Goal: Information Seeking & Learning: Learn about a topic

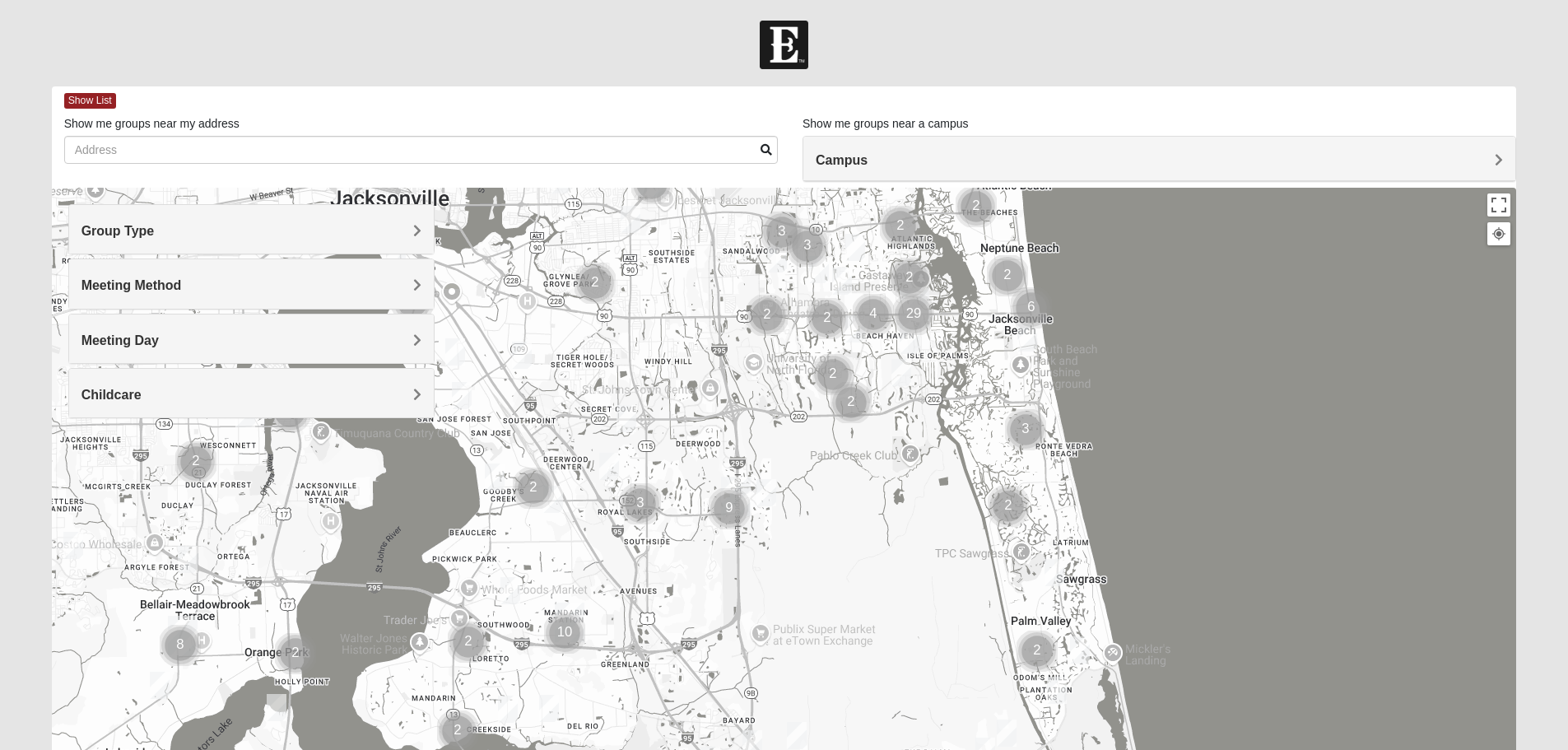
drag, startPoint x: 440, startPoint y: 581, endPoint x: 590, endPoint y: 341, distance: 283.0
click at [590, 341] on div at bounding box center [785, 517] width 1466 height 659
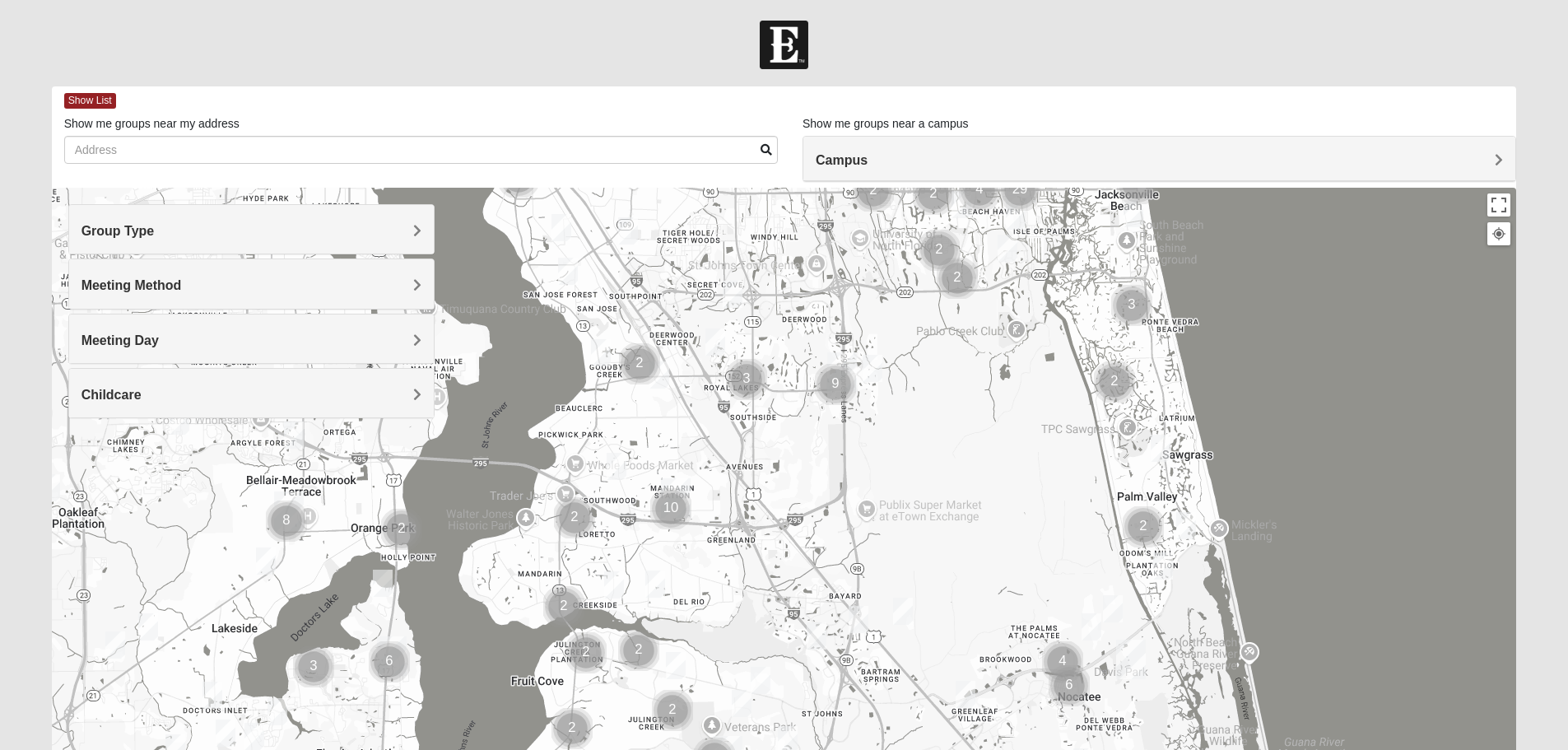
drag, startPoint x: 513, startPoint y: 612, endPoint x: 601, endPoint y: 531, distance: 119.6
click at [601, 531] on img "Cluster of 2 groups" at bounding box center [574, 518] width 55 height 55
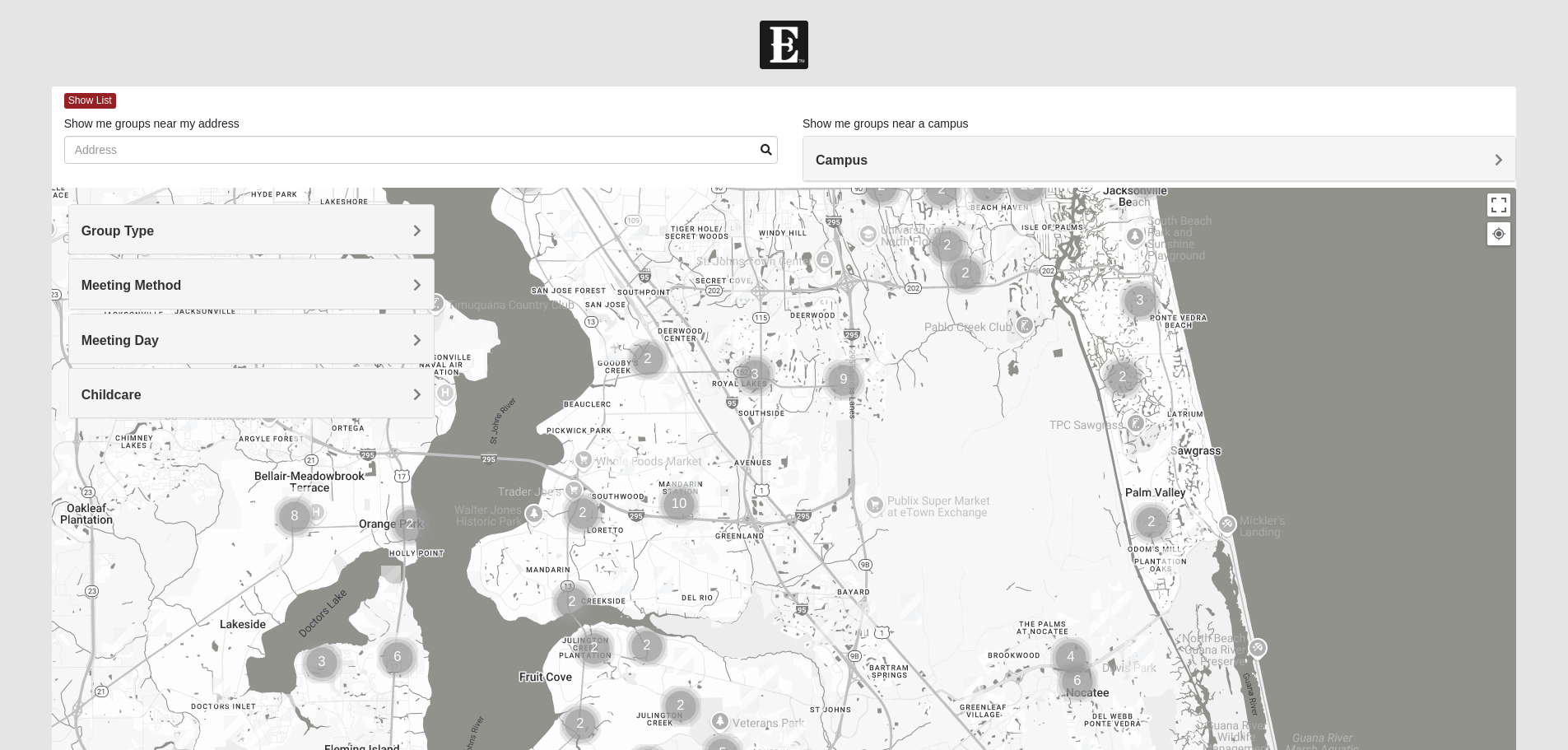
click at [411, 221] on div "Group Type" at bounding box center [251, 229] width 365 height 48
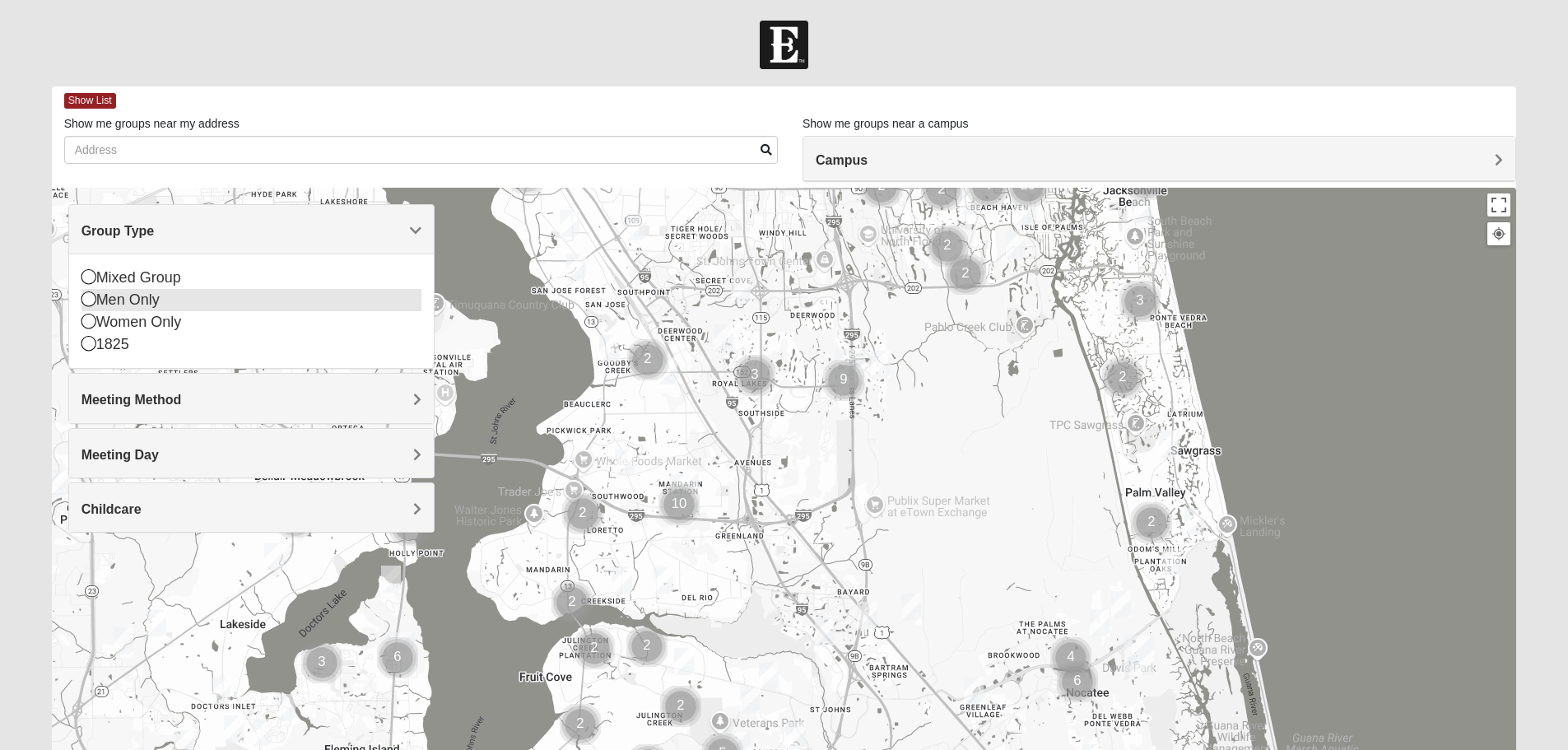
click at [138, 300] on div "Men Only" at bounding box center [252, 300] width 340 height 22
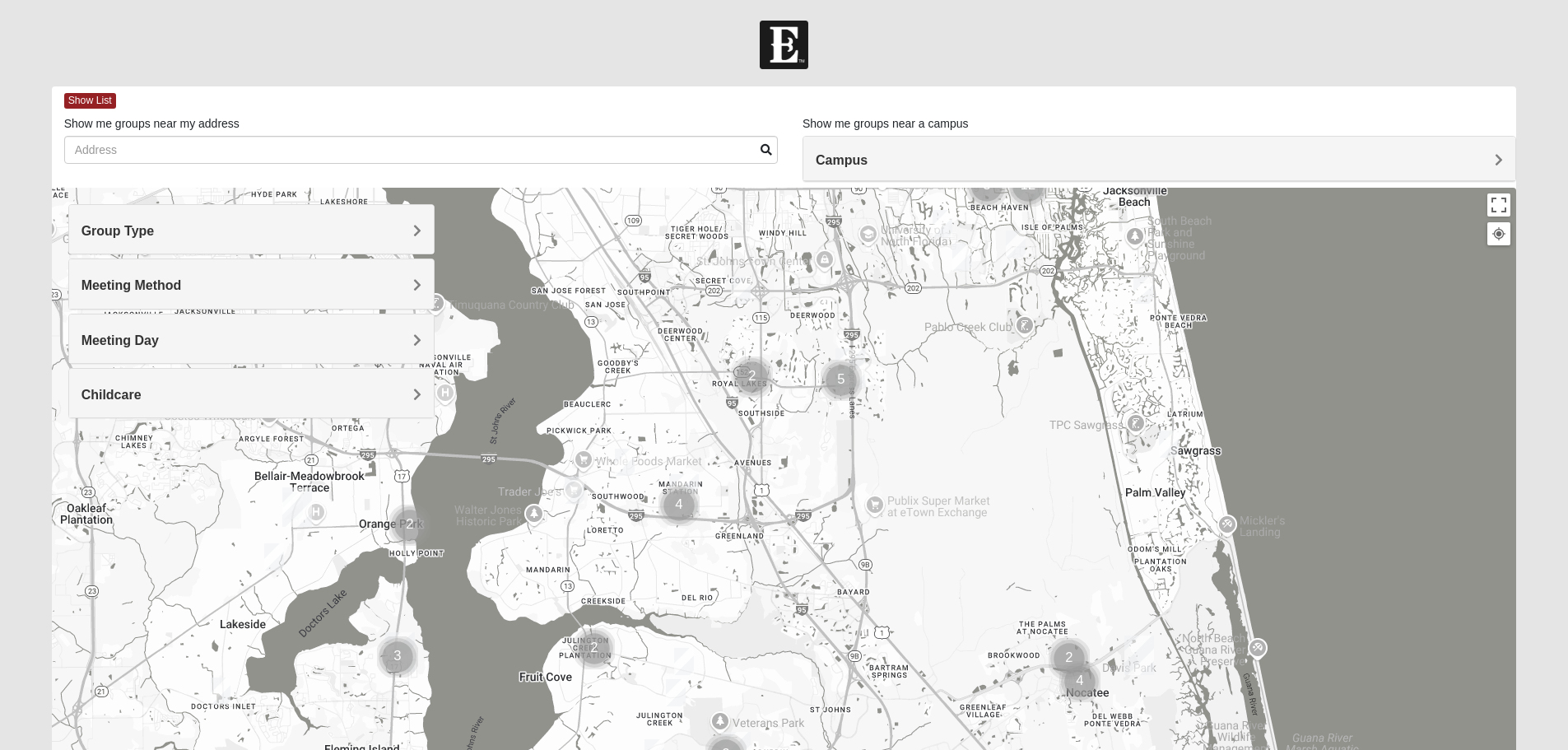
click at [618, 543] on div at bounding box center [785, 517] width 1466 height 659
click at [624, 540] on div at bounding box center [785, 517] width 1466 height 659
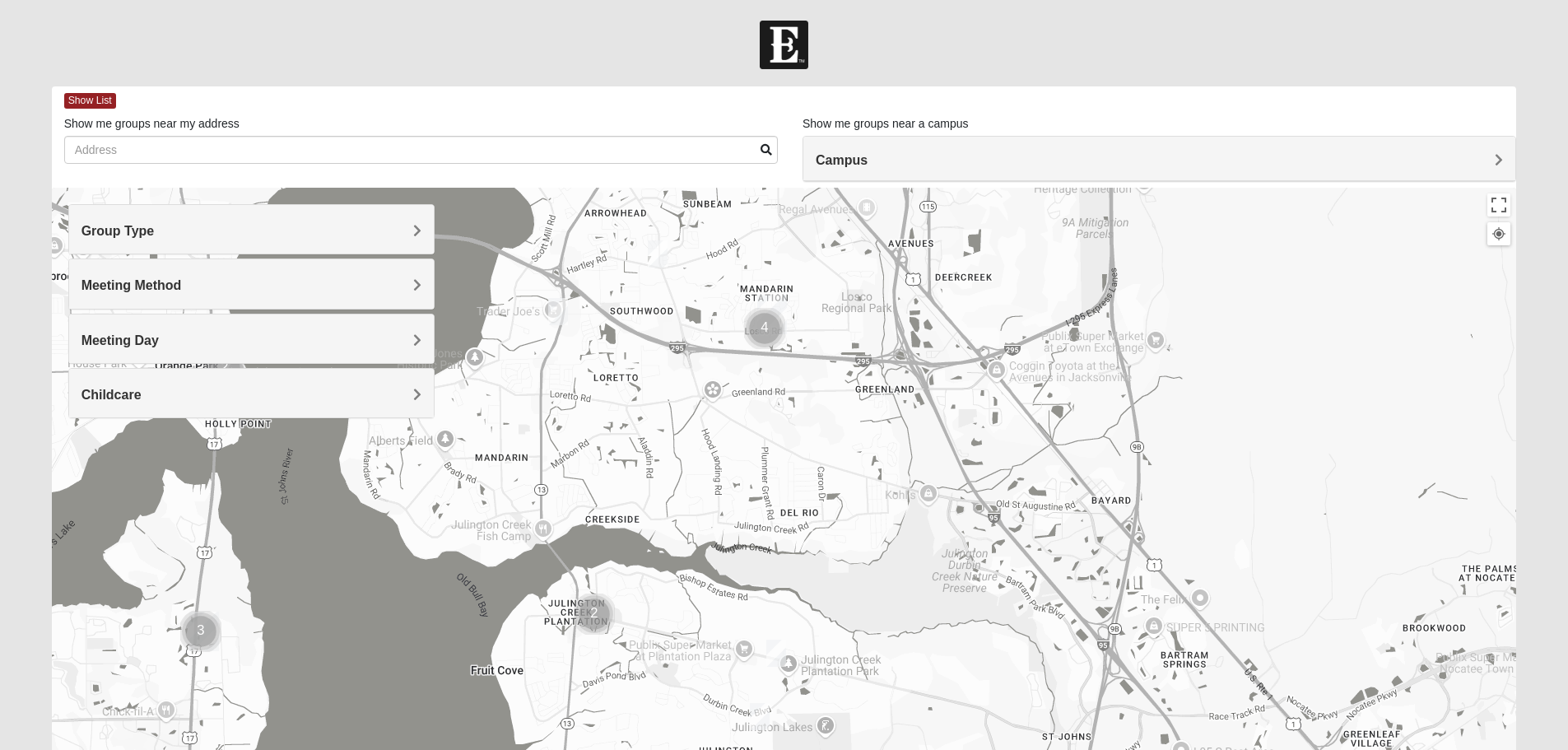
drag, startPoint x: 587, startPoint y: 578, endPoint x: 614, endPoint y: 371, distance: 208.8
click at [614, 371] on div at bounding box center [785, 517] width 1466 height 659
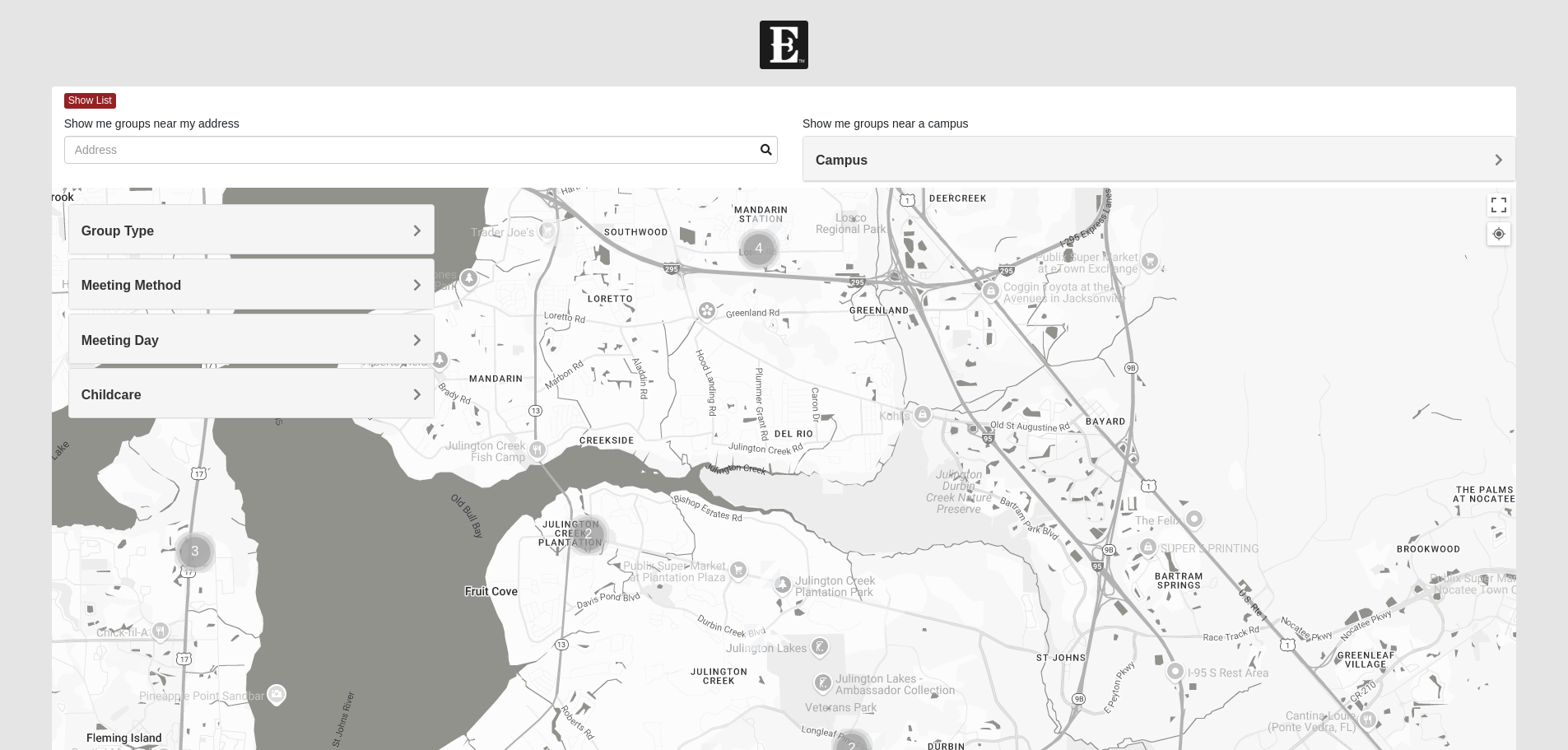
click at [721, 599] on div at bounding box center [785, 517] width 1466 height 659
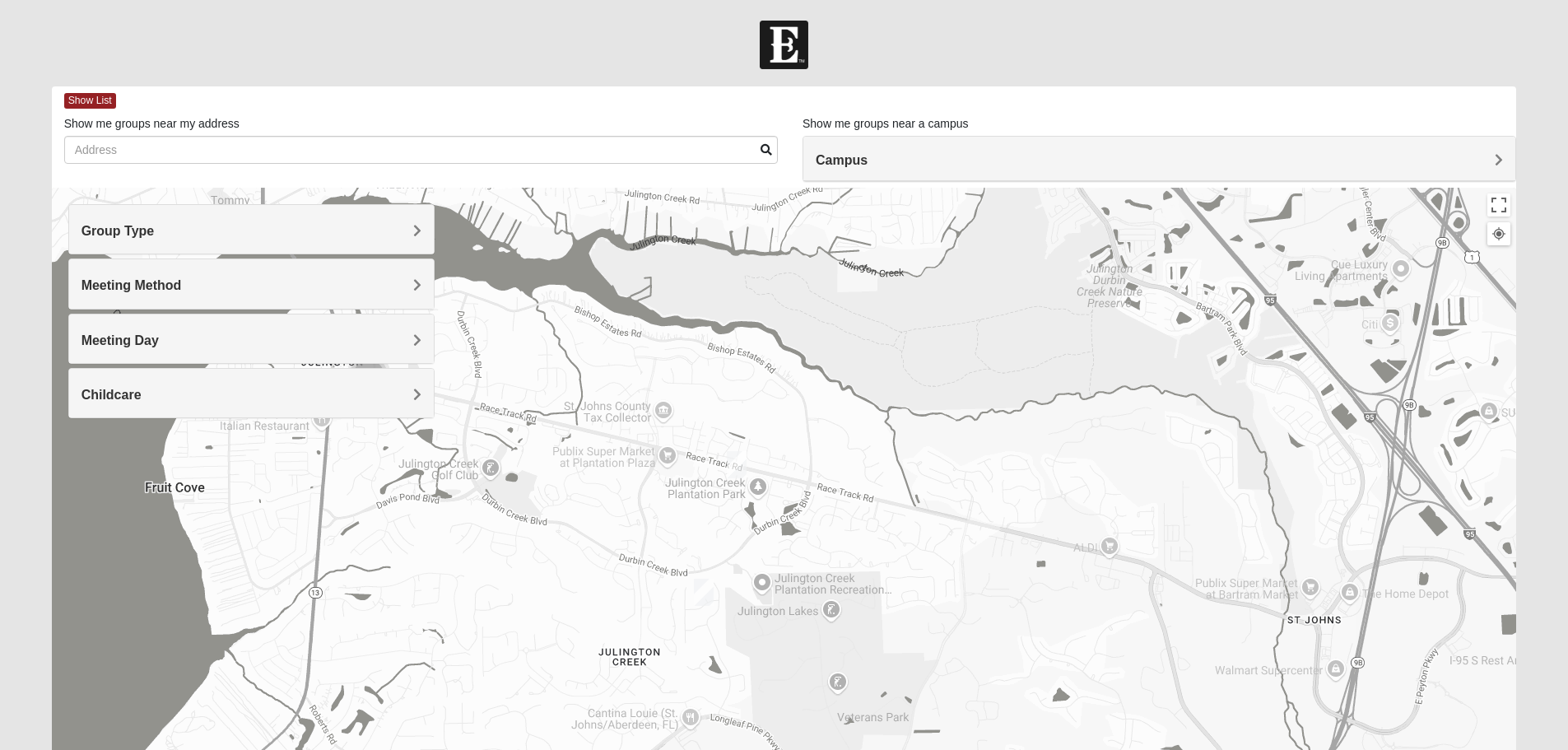
drag, startPoint x: 725, startPoint y: 624, endPoint x: 638, endPoint y: 516, distance: 138.7
click at [638, 516] on div at bounding box center [785, 517] width 1466 height 659
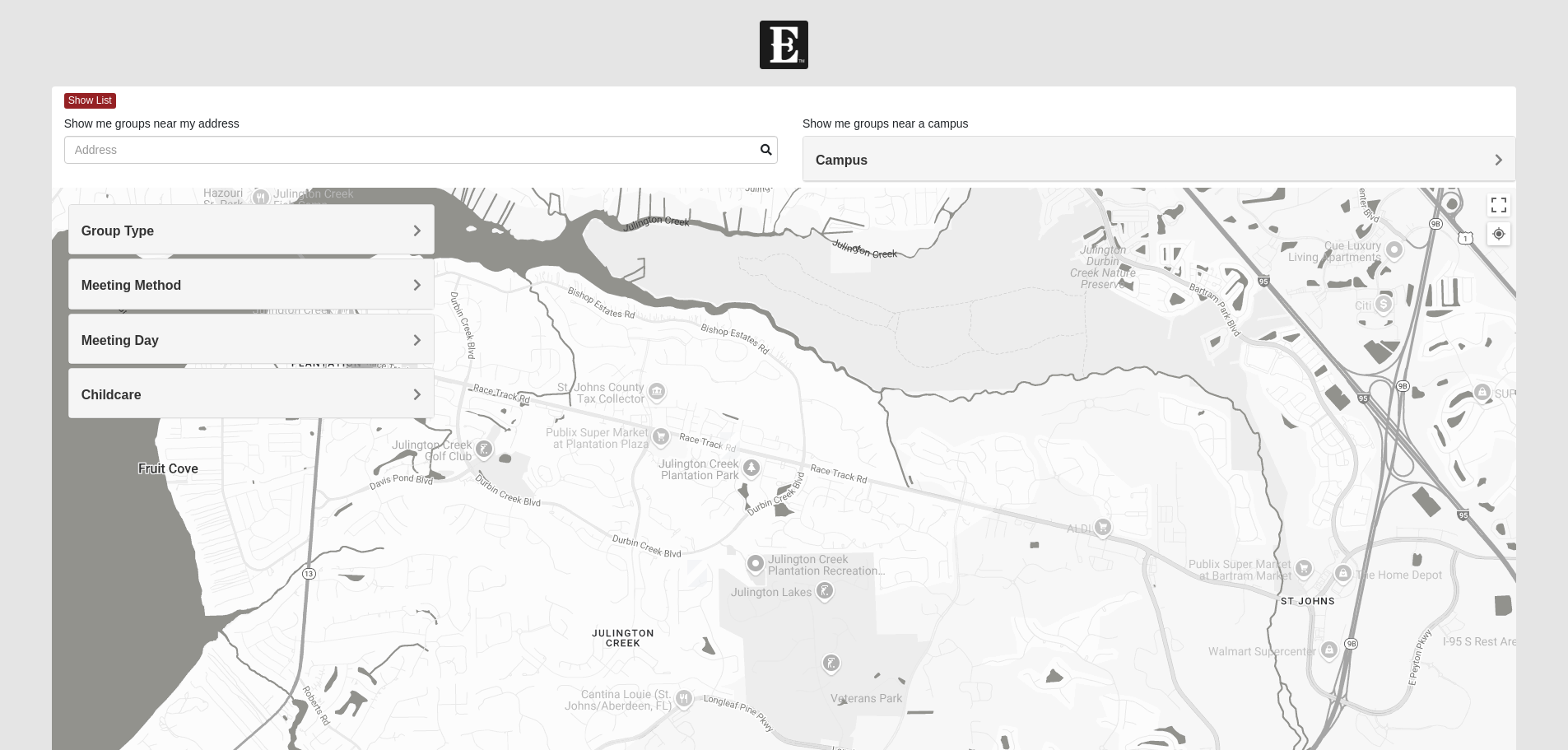
click at [679, 522] on div at bounding box center [785, 517] width 1466 height 659
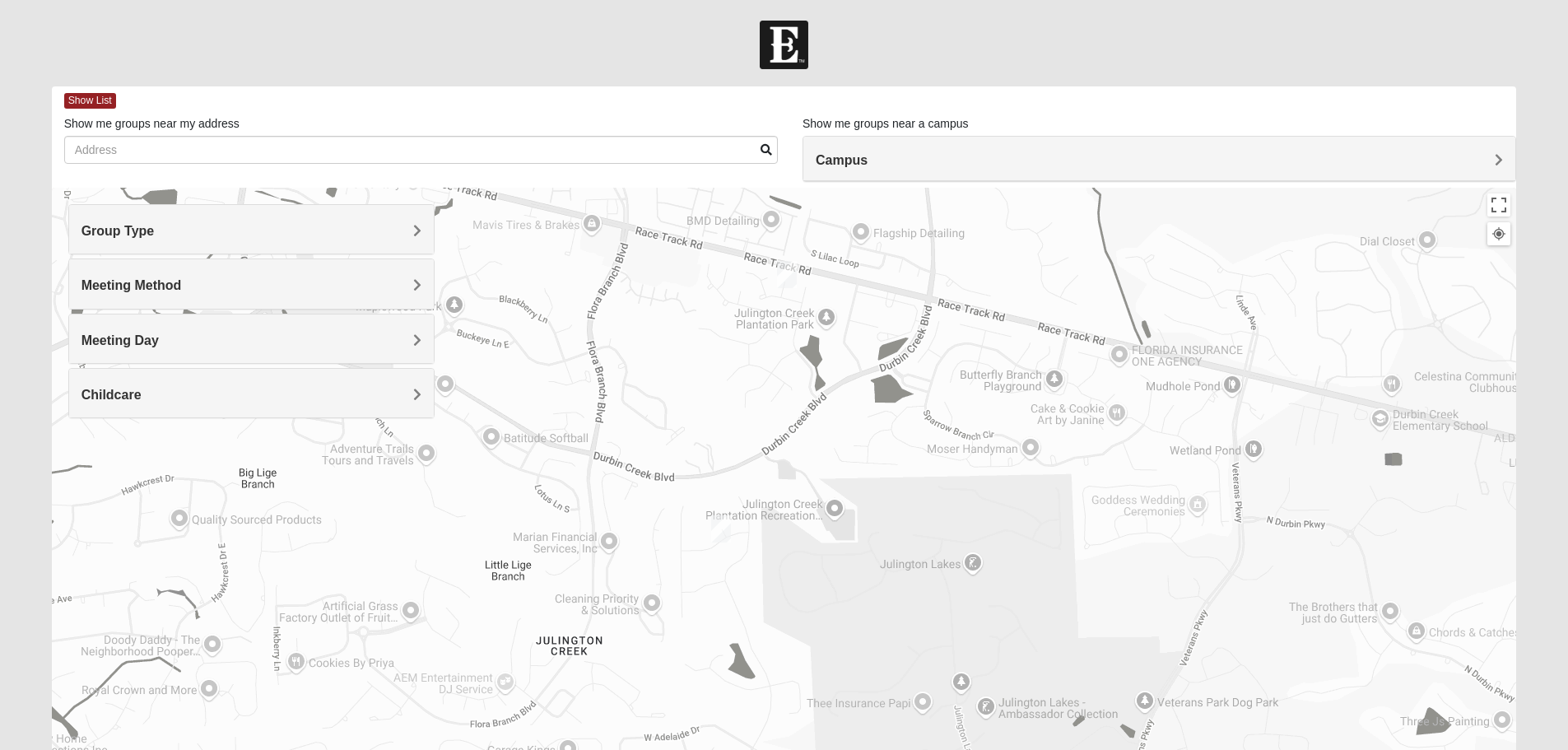
drag, startPoint x: 620, startPoint y: 616, endPoint x: 616, endPoint y: 507, distance: 109.1
click at [616, 507] on div at bounding box center [785, 517] width 1466 height 659
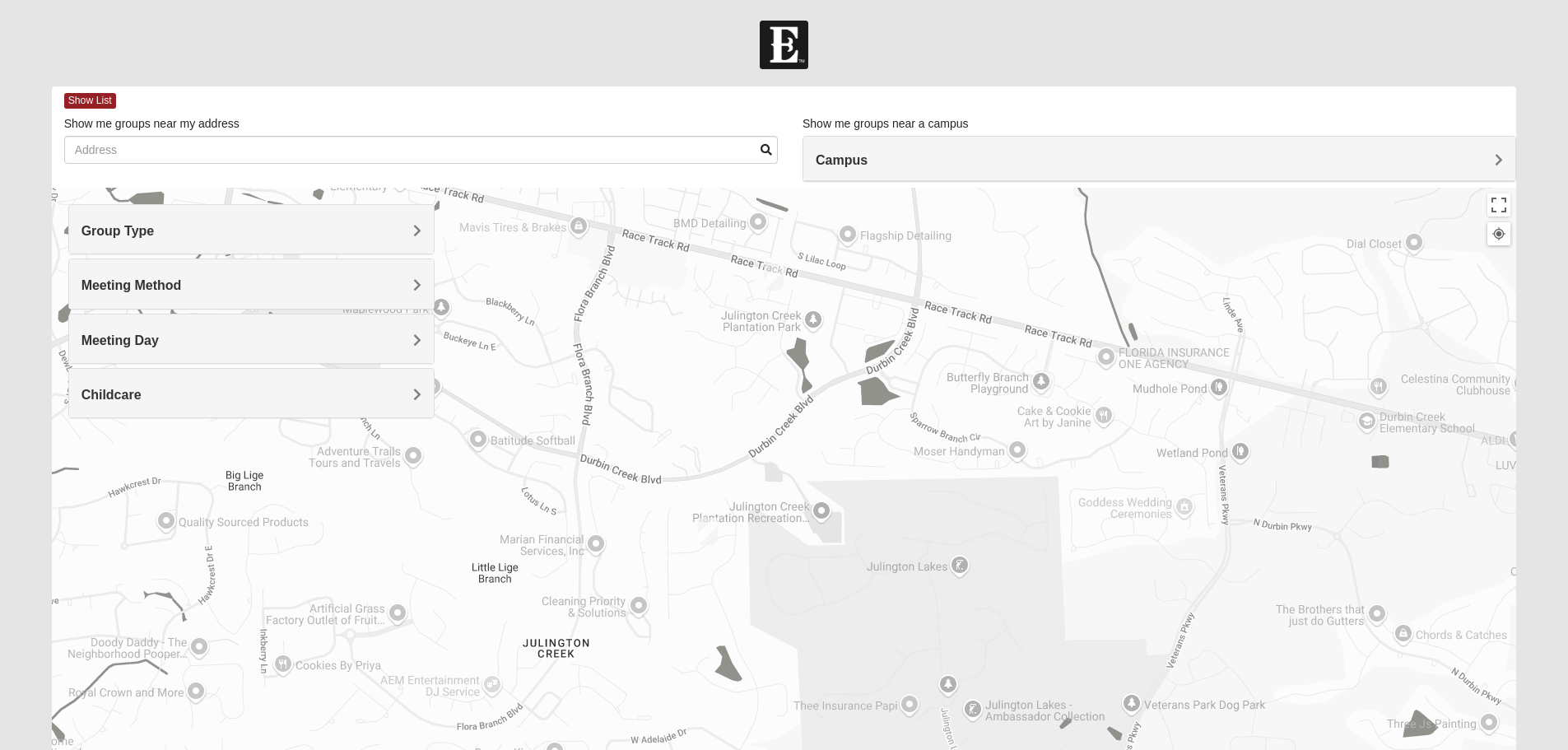
click at [709, 531] on img "Mens Mathai 32259" at bounding box center [708, 531] width 33 height 40
click at [602, 486] on span "Learn More" at bounding box center [611, 494] width 69 height 17
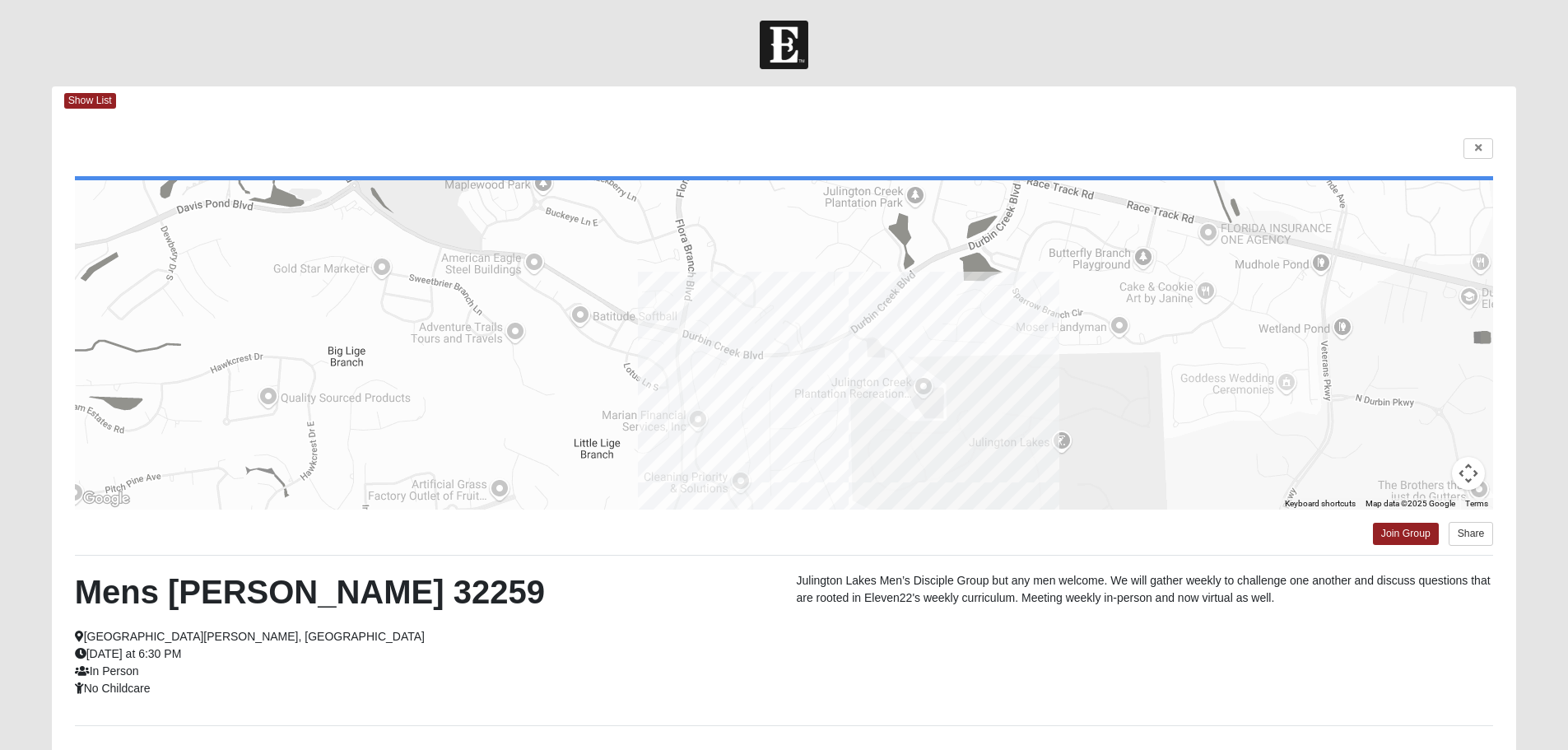
drag, startPoint x: 579, startPoint y: 389, endPoint x: 594, endPoint y: 418, distance: 32.6
click at [594, 418] on div at bounding box center [785, 345] width 1419 height 330
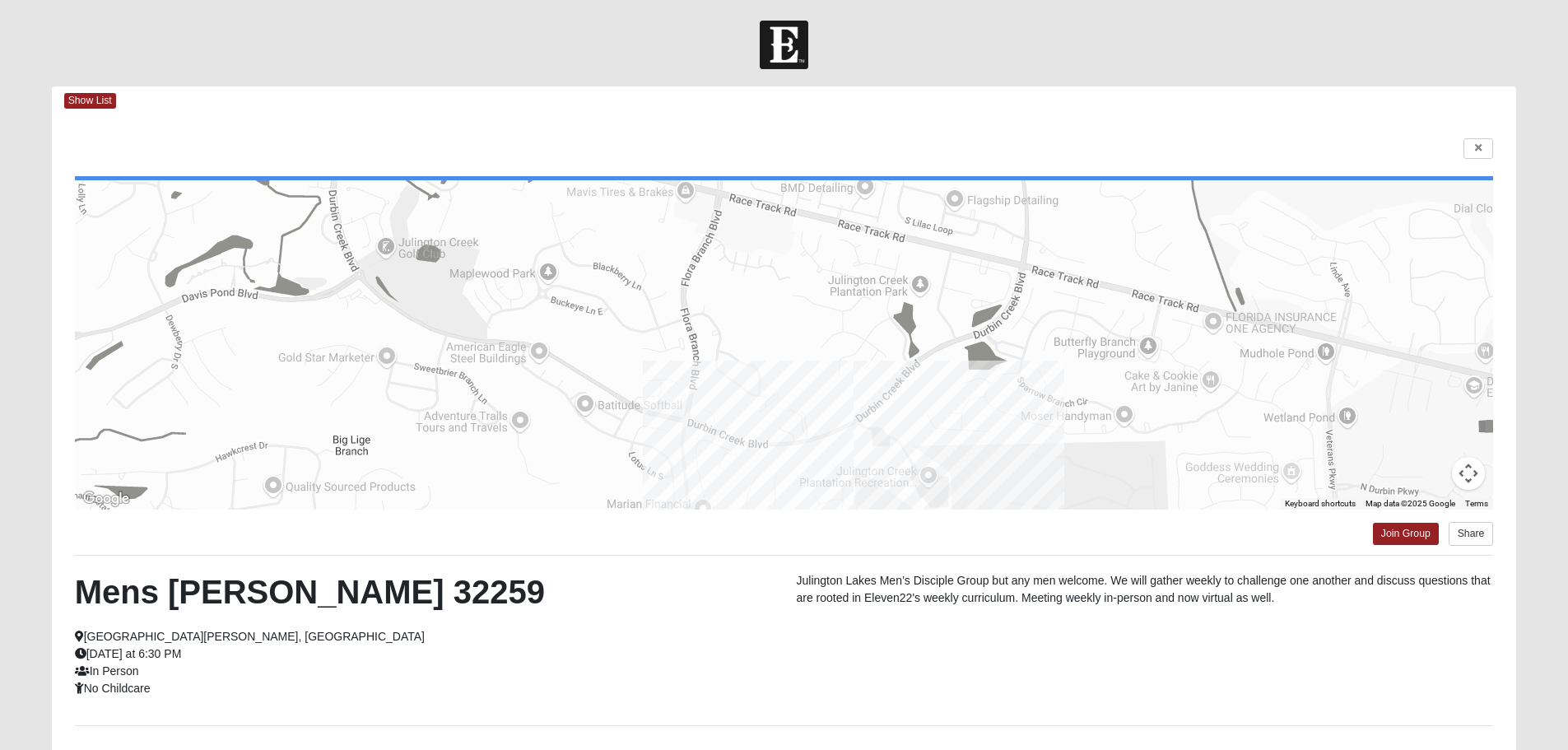
drag, startPoint x: 1086, startPoint y: 366, endPoint x: 1106, endPoint y: 509, distance: 144.4
click at [1107, 509] on div at bounding box center [785, 345] width 1419 height 330
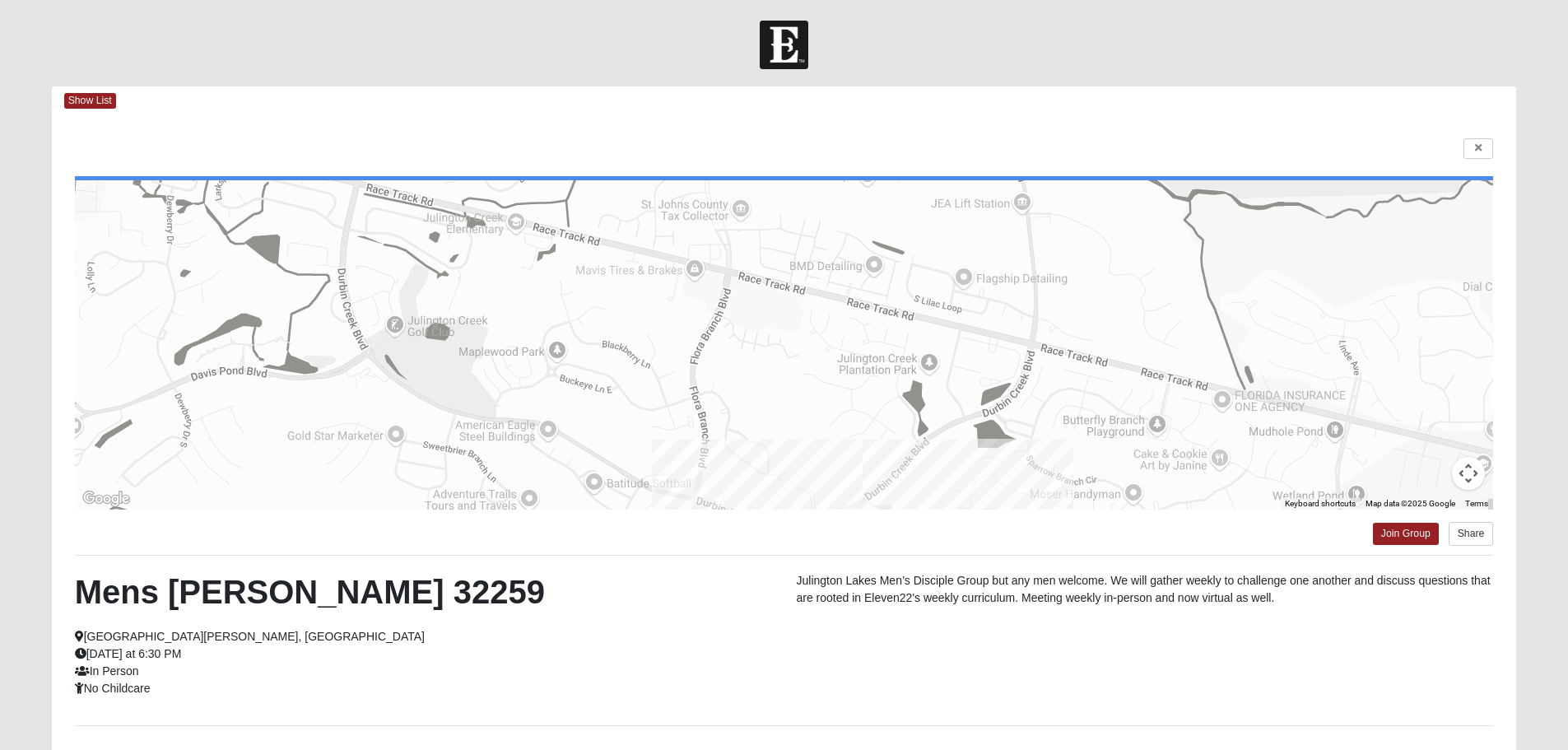
drag, startPoint x: 852, startPoint y: 339, endPoint x: 901, endPoint y: 440, distance: 112.3
click at [901, 440] on div at bounding box center [785, 345] width 1419 height 330
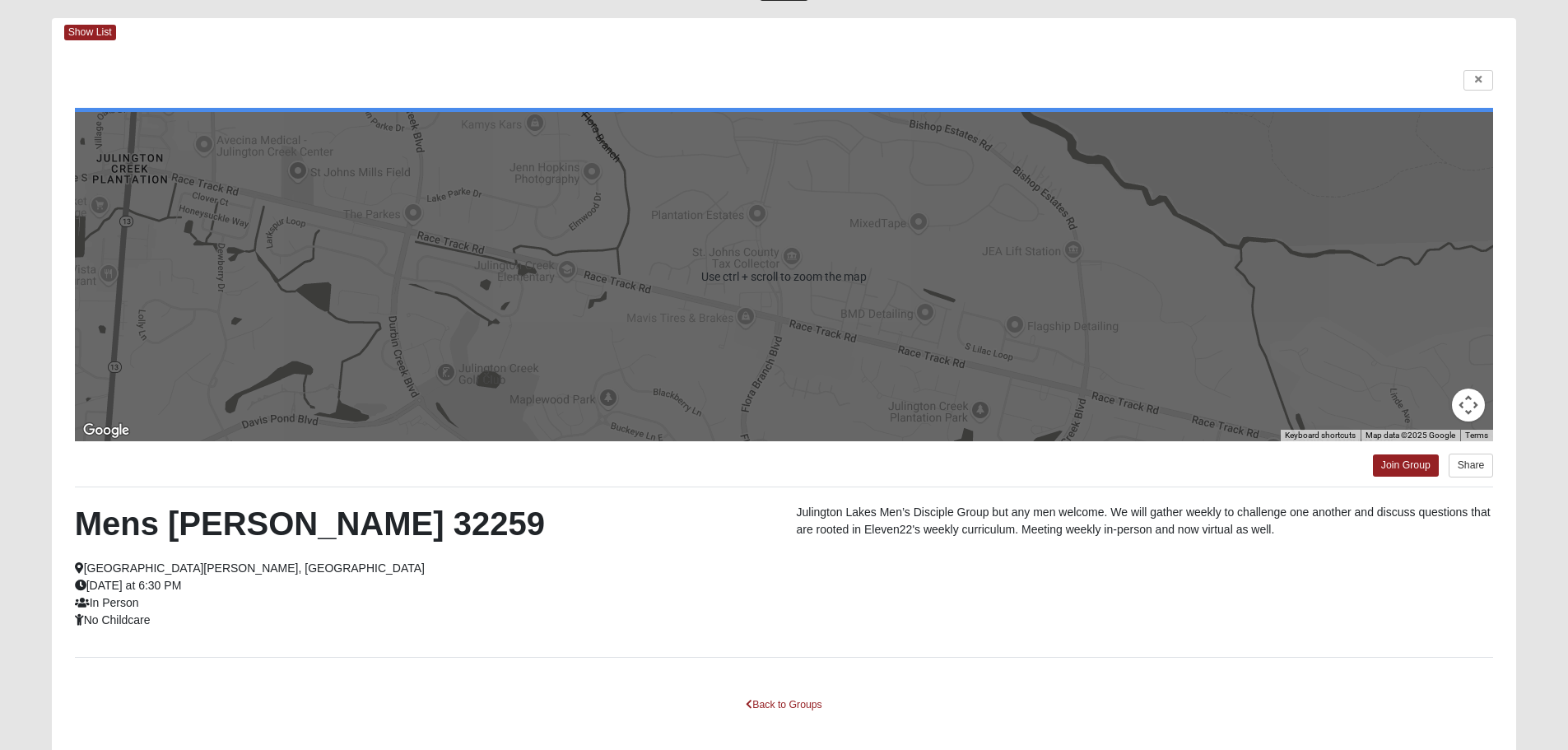
scroll to position [66, 0]
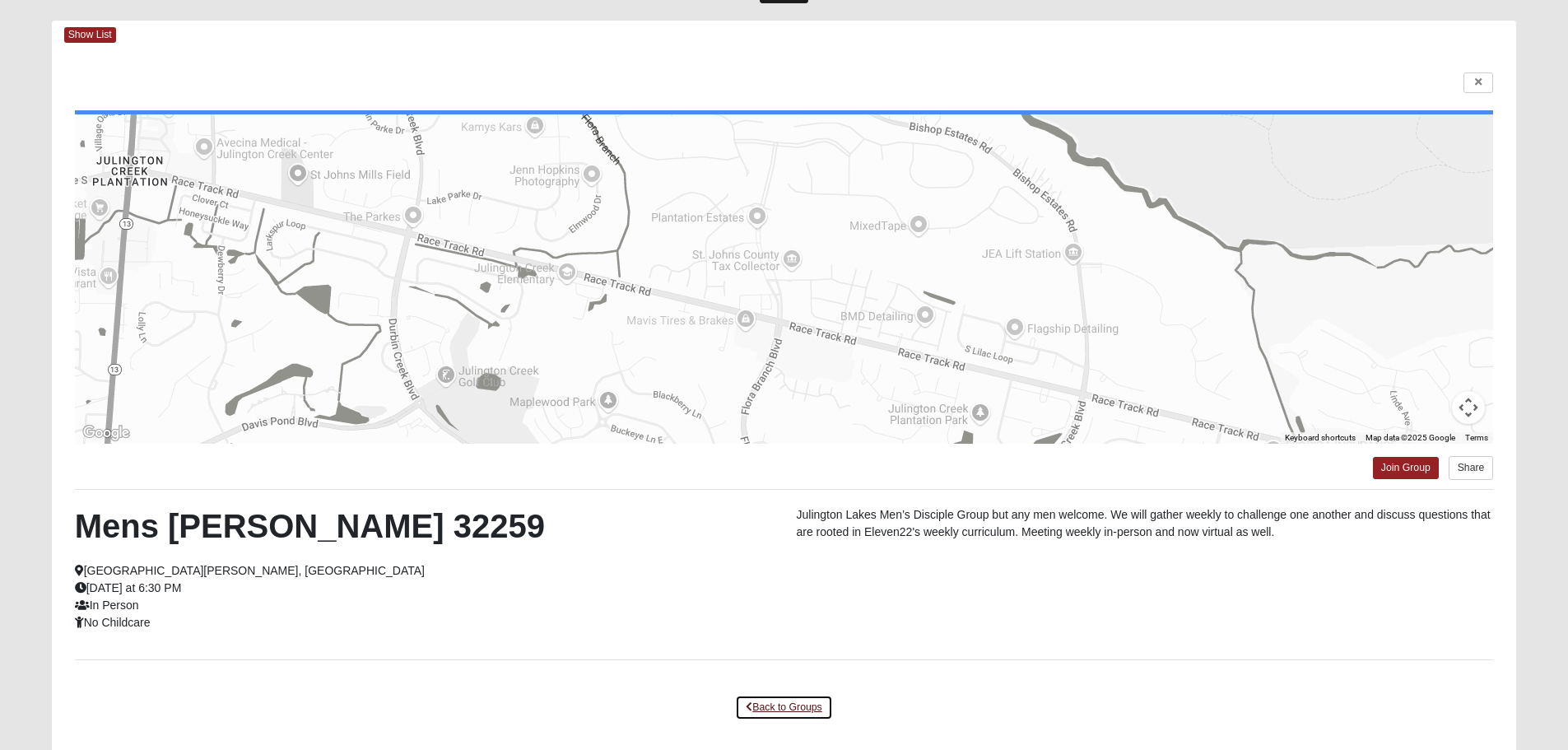
click at [762, 709] on link "Back to Groups" at bounding box center [784, 708] width 97 height 25
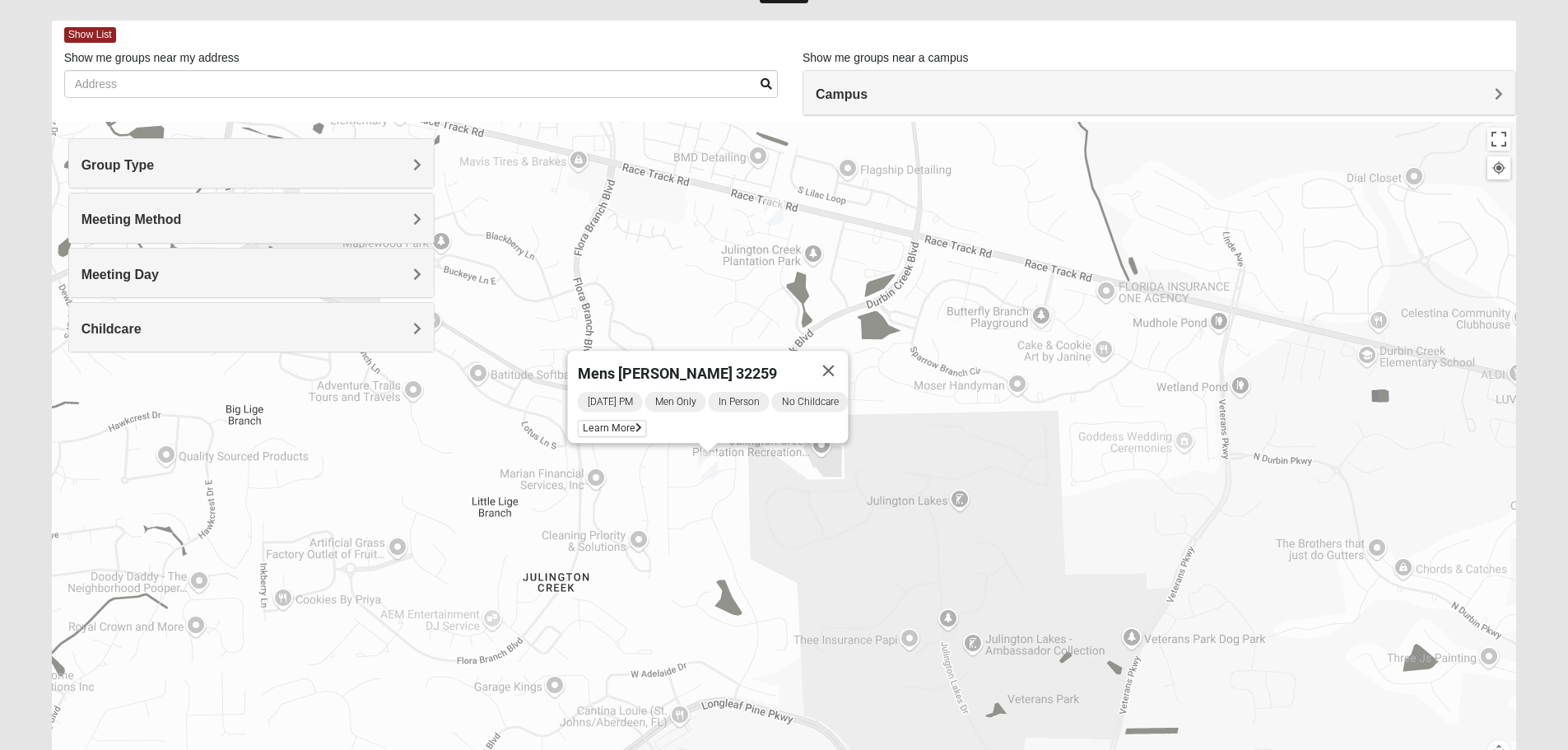
click at [775, 211] on img "Mens Kinnaman/Gerville-Reache 32259" at bounding box center [773, 211] width 33 height 40
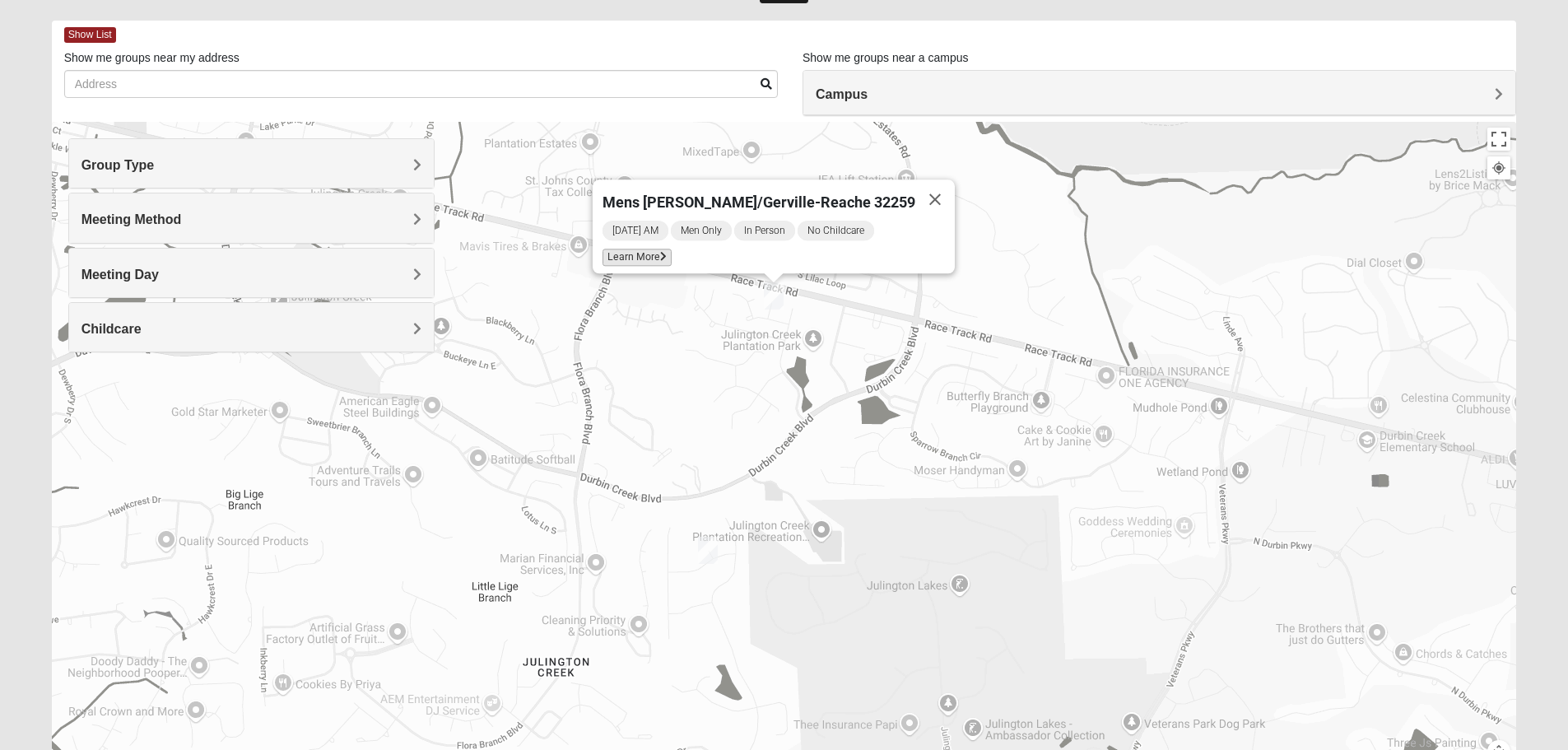
click at [648, 254] on span "Learn More" at bounding box center [637, 257] width 69 height 17
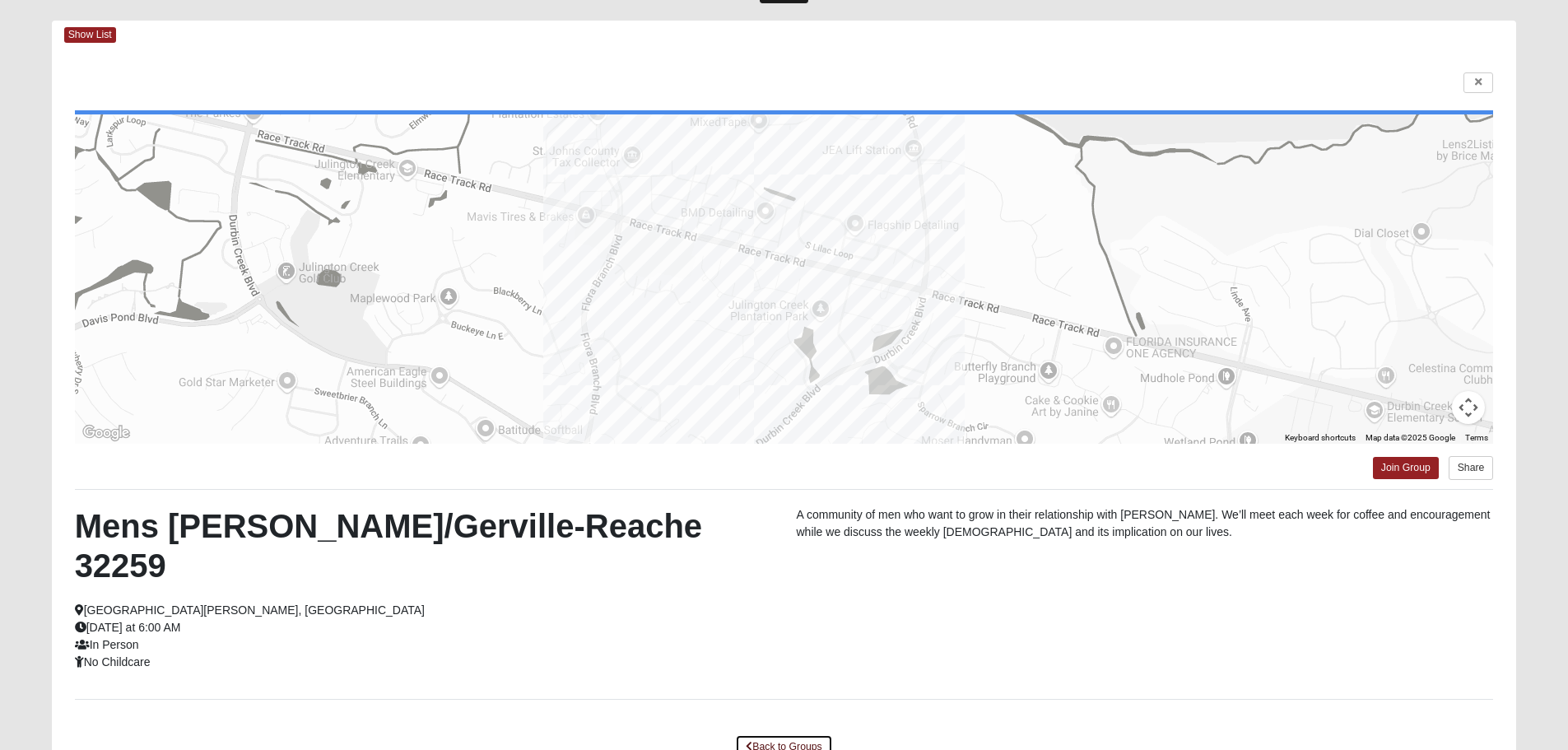
click at [801, 735] on link "Back to Groups" at bounding box center [784, 747] width 97 height 25
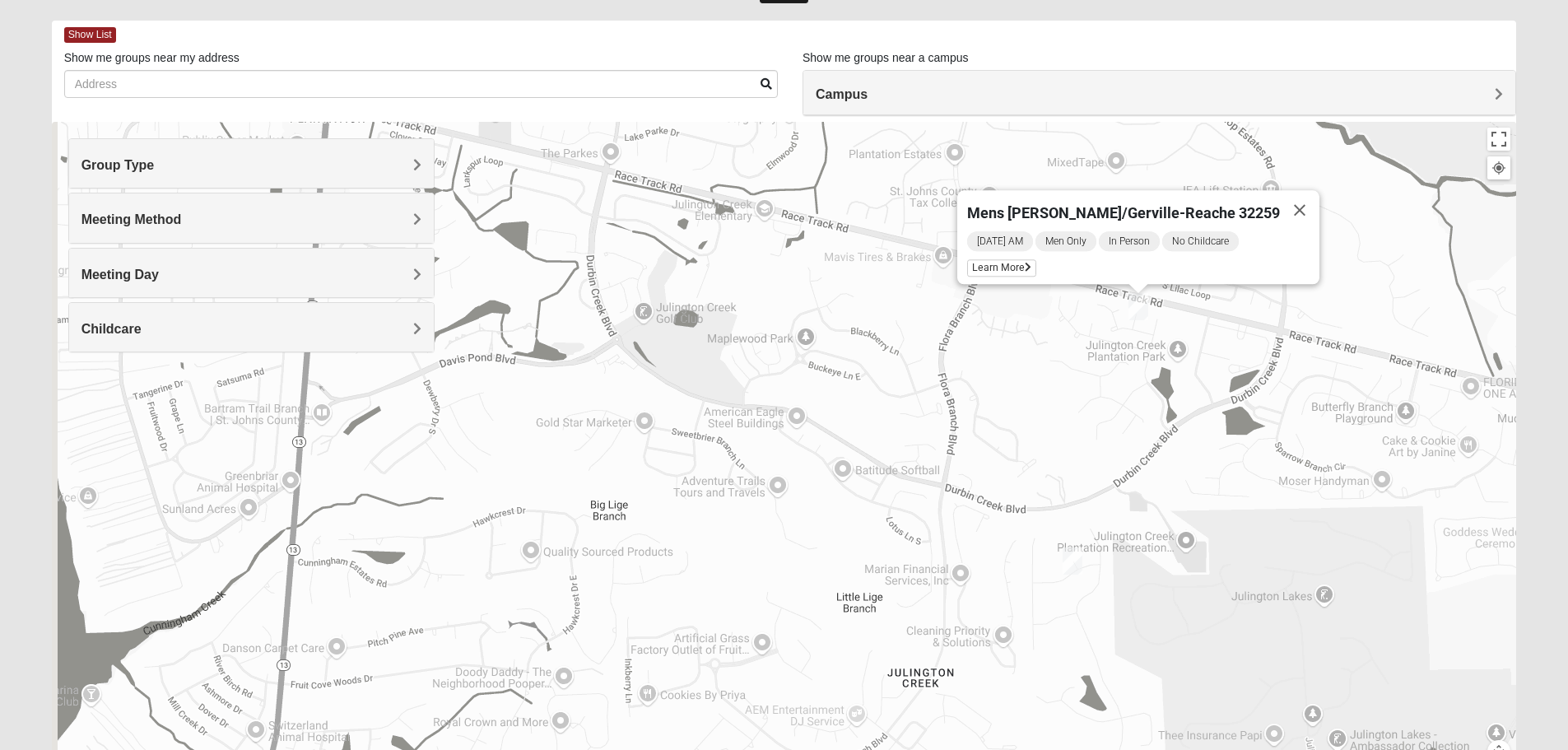
drag, startPoint x: 504, startPoint y: 483, endPoint x: 1038, endPoint y: 489, distance: 534.0
click at [1038, 489] on div "Mens [PERSON_NAME]/Gerville-Reache 32259 [DATE] AM Men Only In Person No Childc…" at bounding box center [785, 451] width 1466 height 659
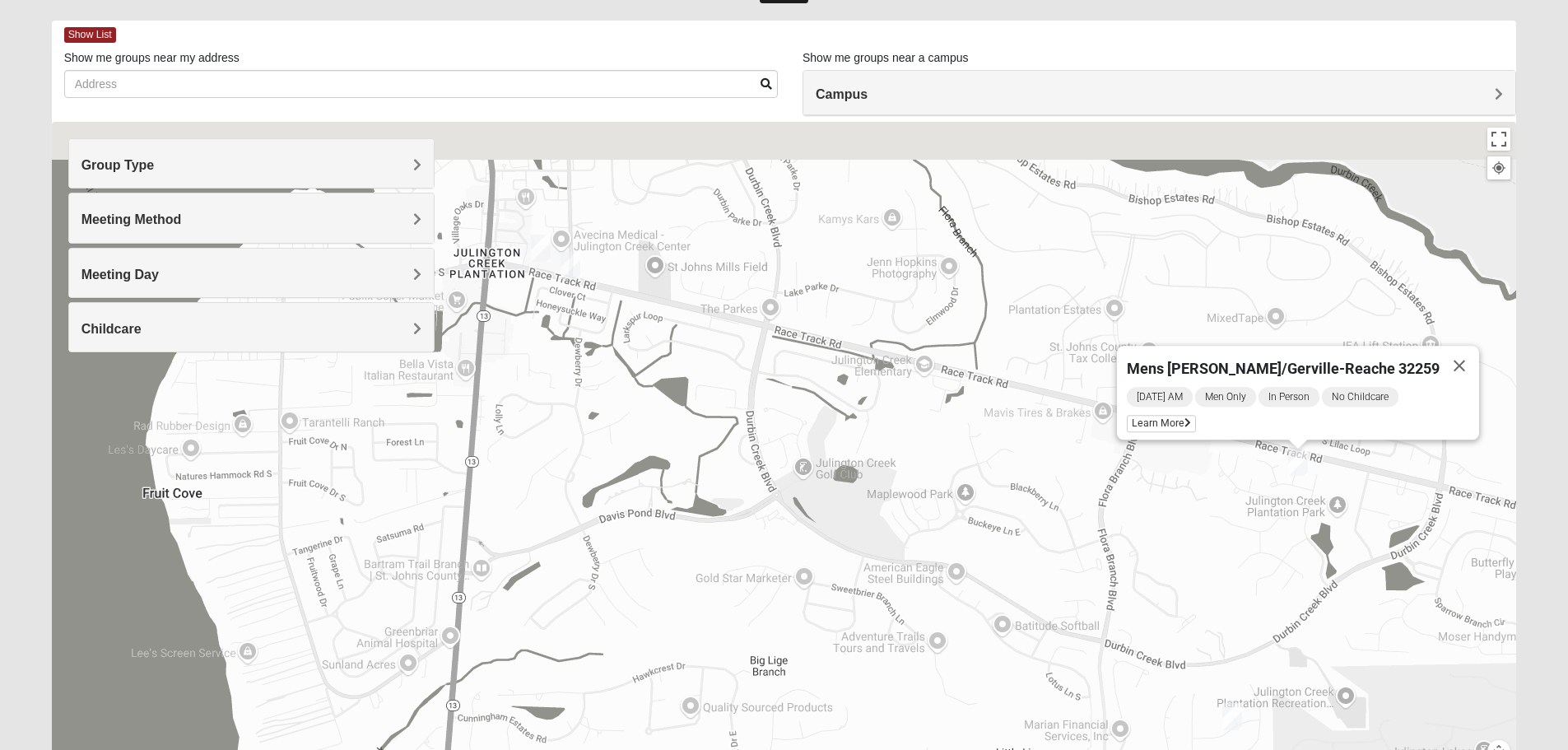
drag, startPoint x: 885, startPoint y: 347, endPoint x: 850, endPoint y: 504, distance: 160.9
click at [850, 504] on div "Mens [PERSON_NAME]/Gerville-Reache 32259 [DATE] AM Men Only In Person No Childc…" at bounding box center [785, 451] width 1466 height 659
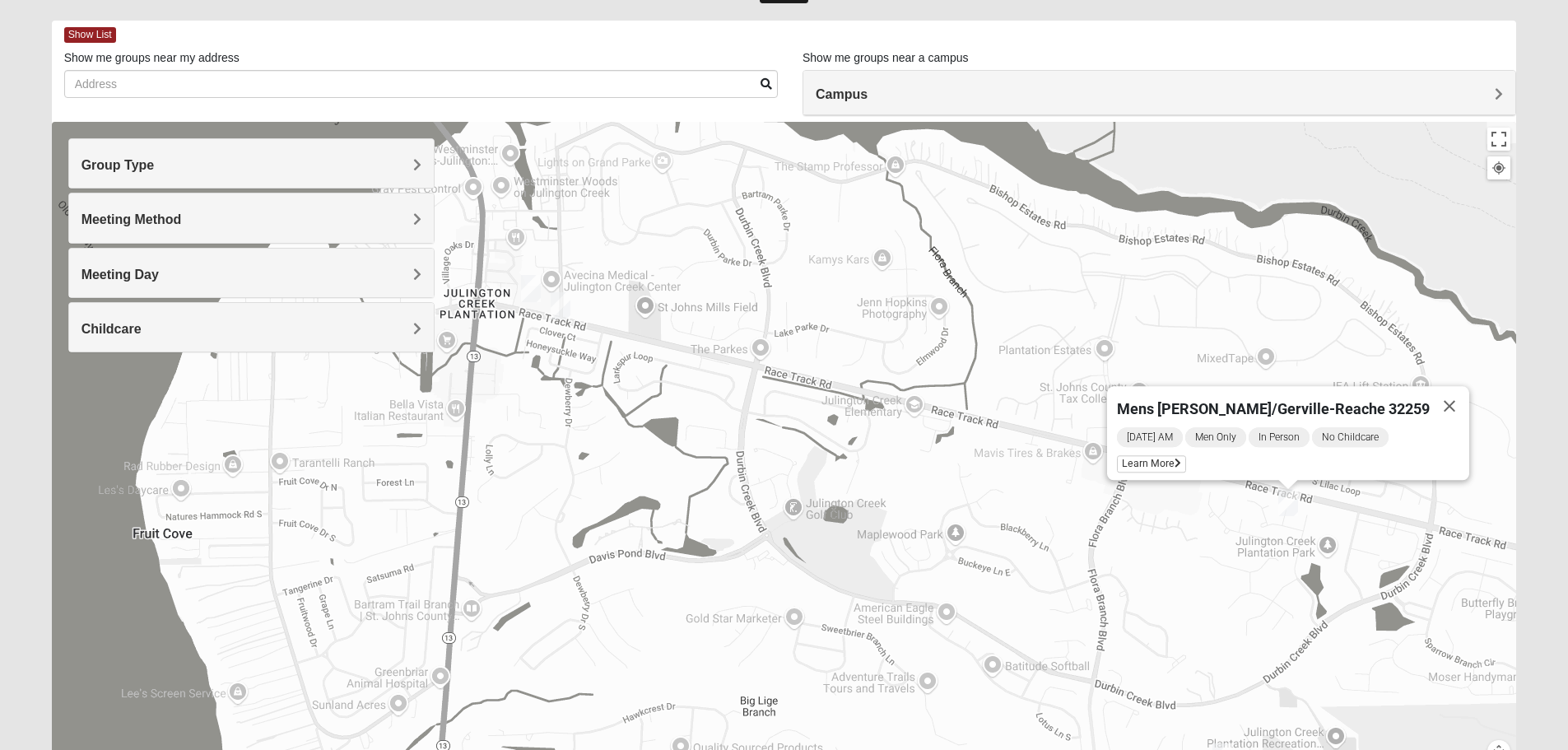
click at [534, 289] on img "Mens Hayes 32259" at bounding box center [530, 289] width 33 height 40
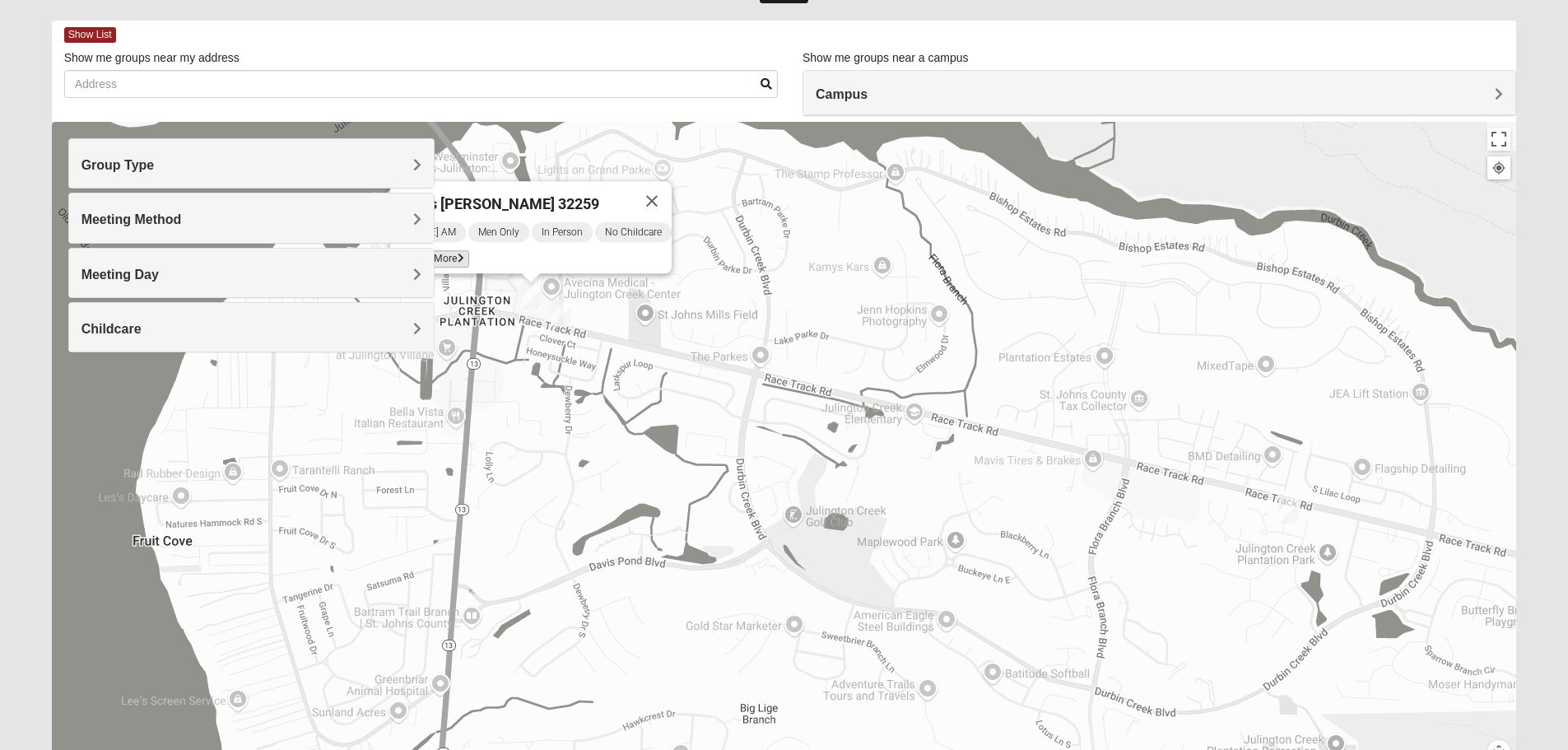
click at [458, 254] on icon at bounding box center [461, 258] width 6 height 10
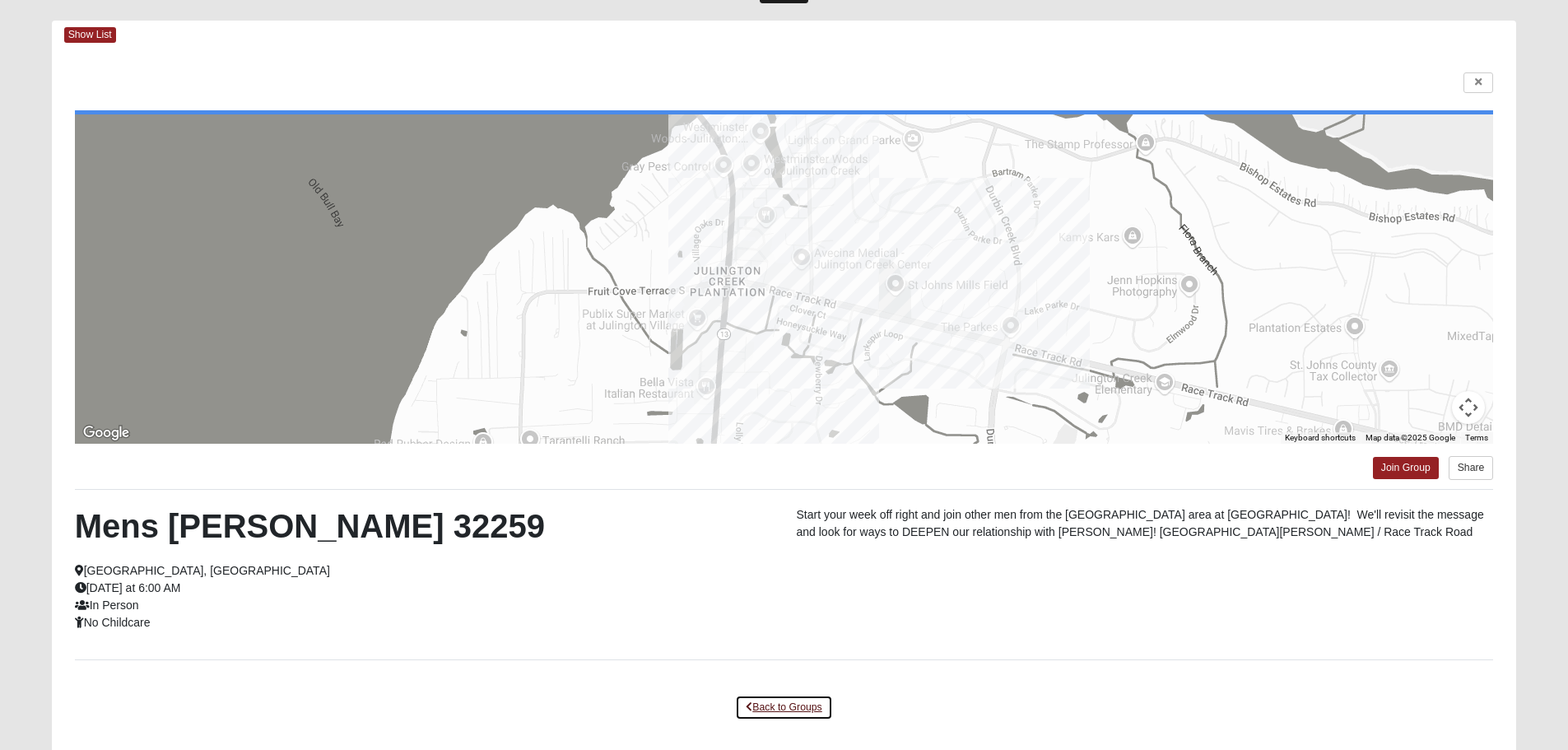
click at [802, 707] on link "Back to Groups" at bounding box center [784, 708] width 97 height 25
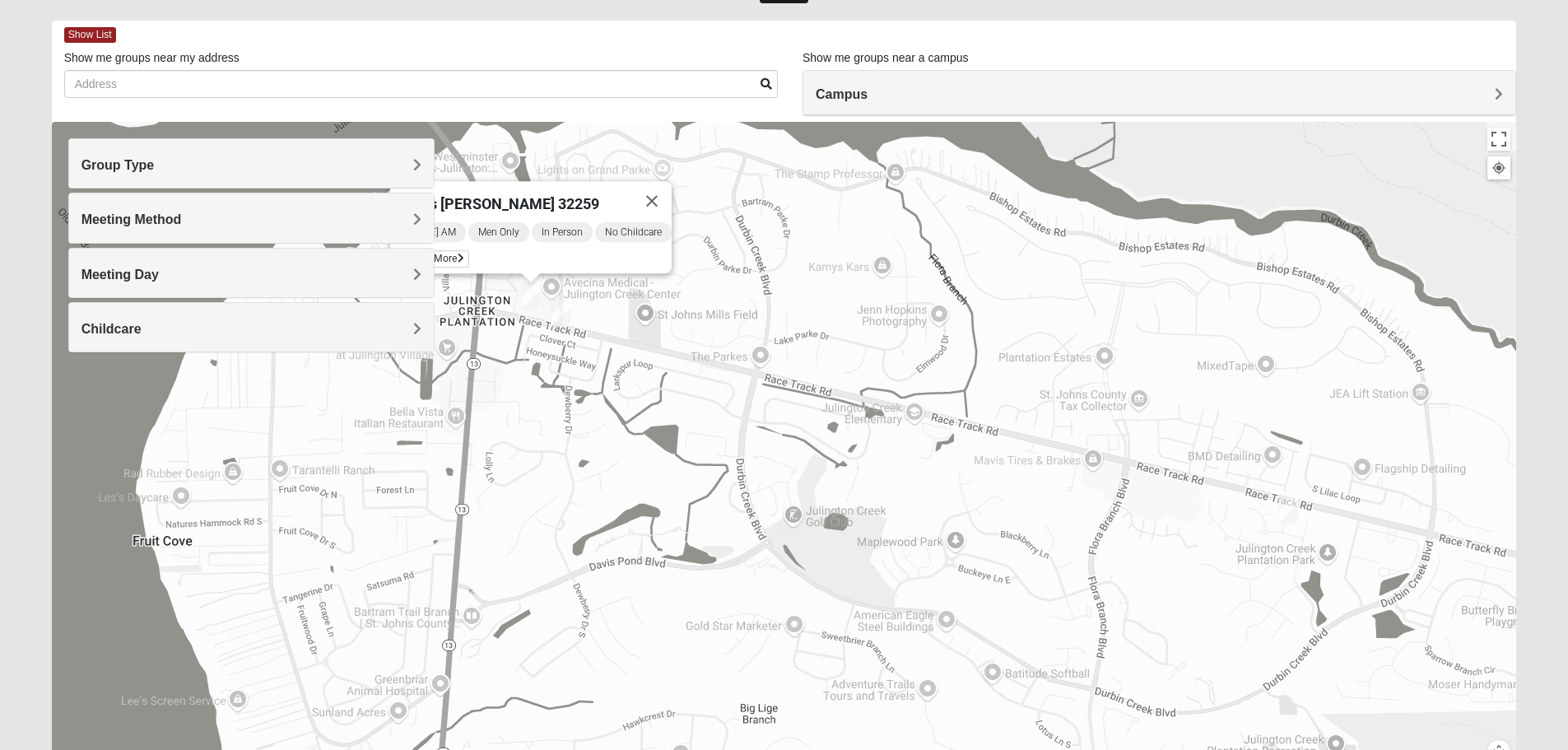
click at [568, 310] on img "Mens Goehring, Kauffman 32259" at bounding box center [560, 313] width 33 height 40
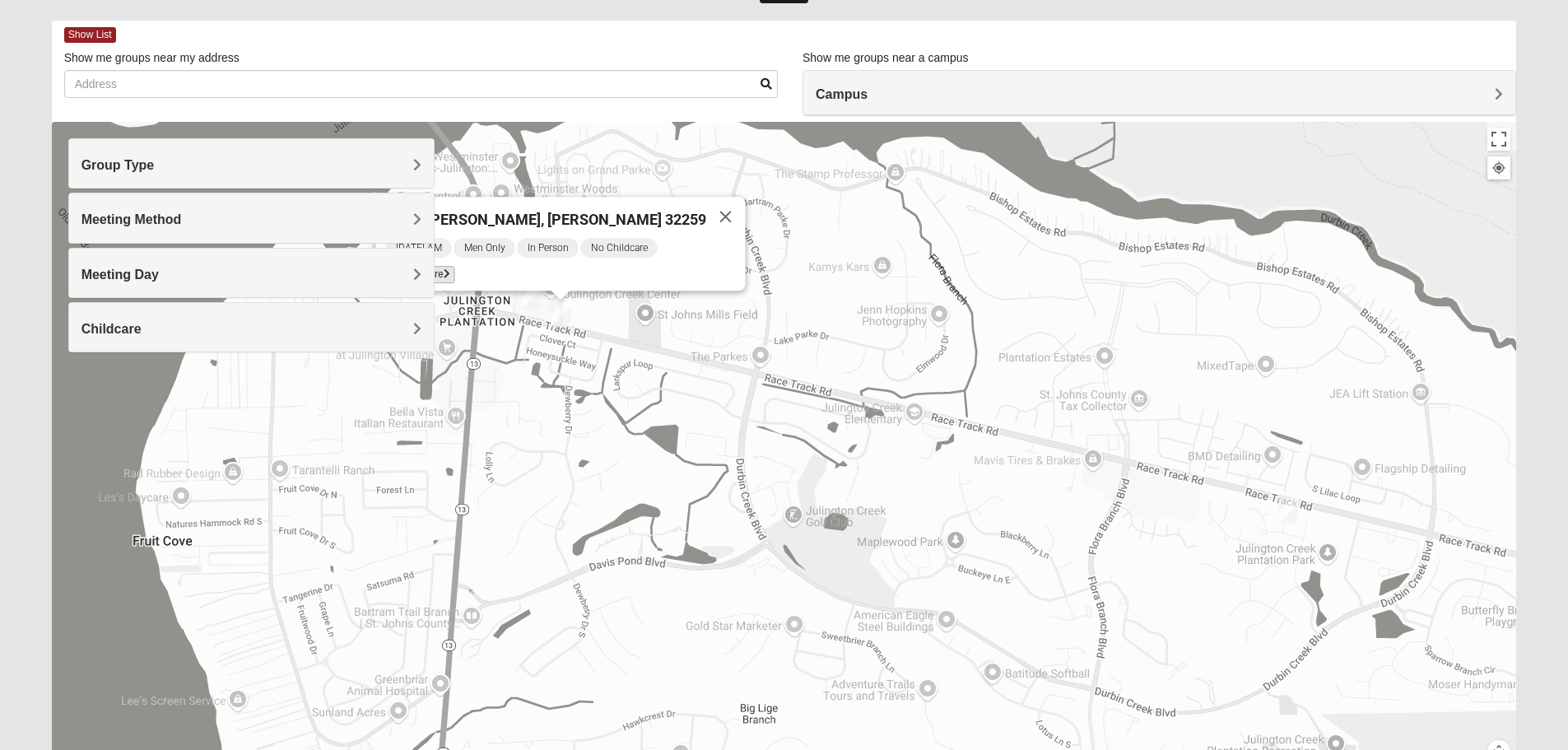
click at [454, 266] on span "Learn More" at bounding box center [419, 274] width 69 height 17
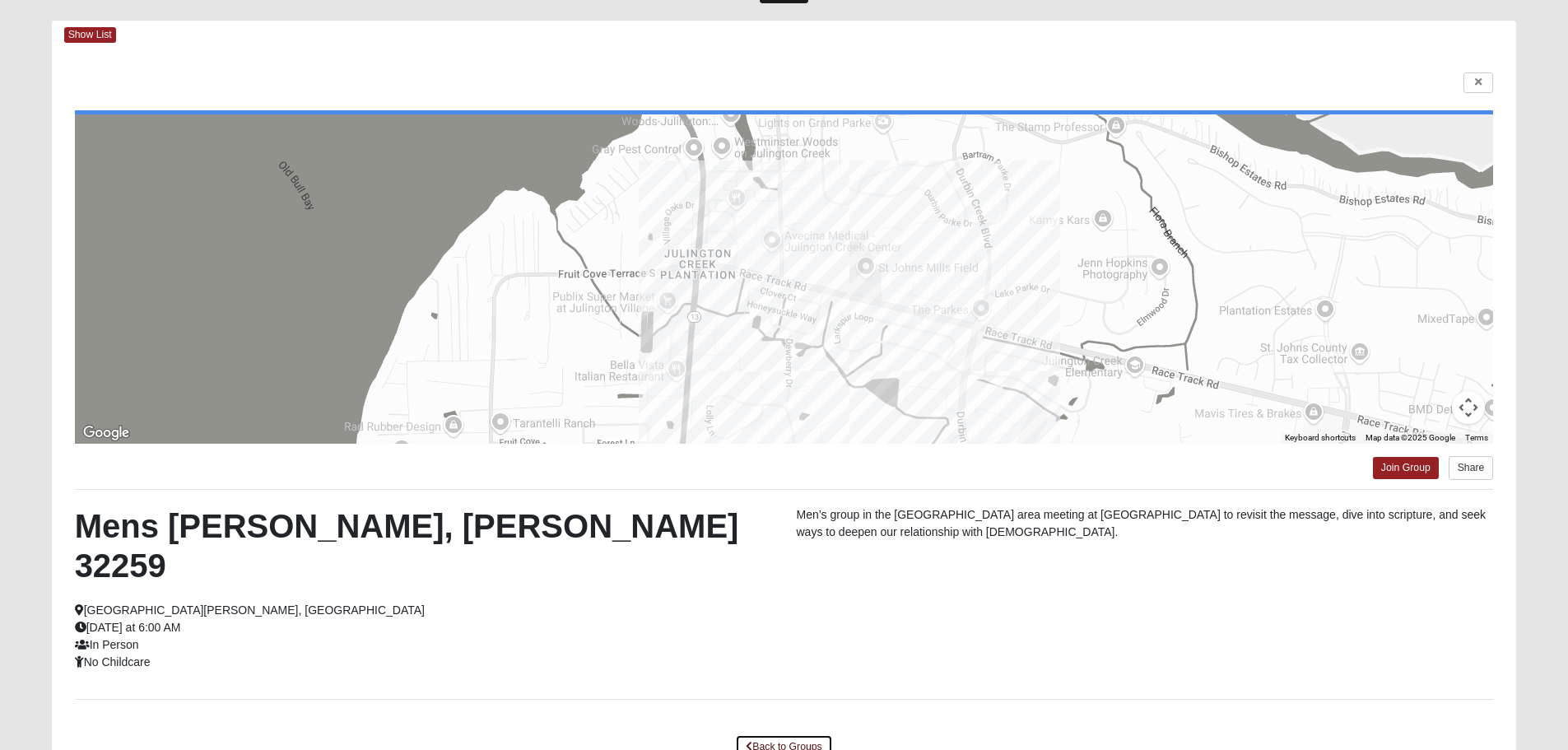
click at [793, 735] on link "Back to Groups" at bounding box center [784, 747] width 97 height 25
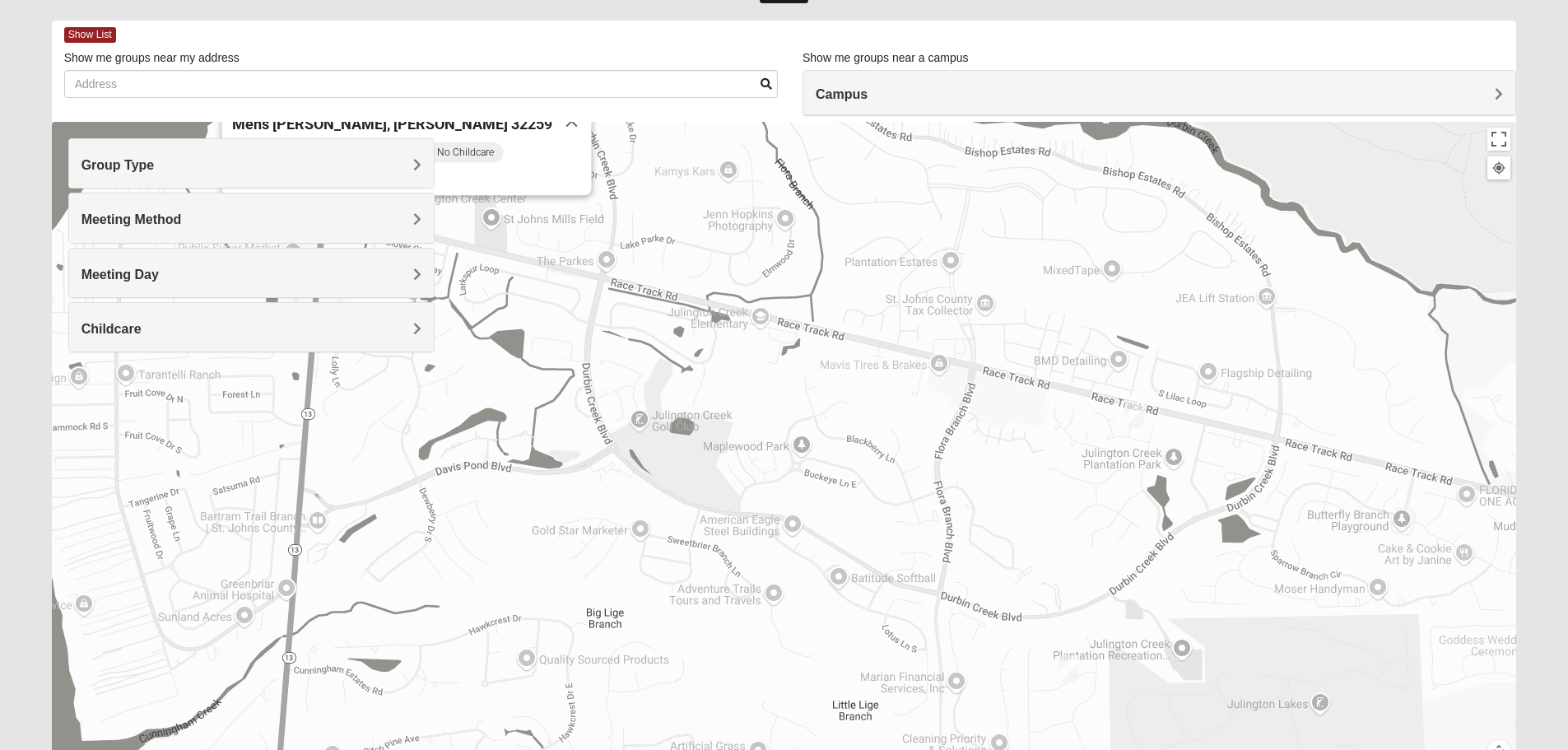
drag, startPoint x: 976, startPoint y: 487, endPoint x: 532, endPoint y: 246, distance: 505.2
click at [547, 260] on div "Mens [PERSON_NAME], [PERSON_NAME] 32259 [DATE] AM Men Only In Person No Childca…" at bounding box center [785, 451] width 1466 height 659
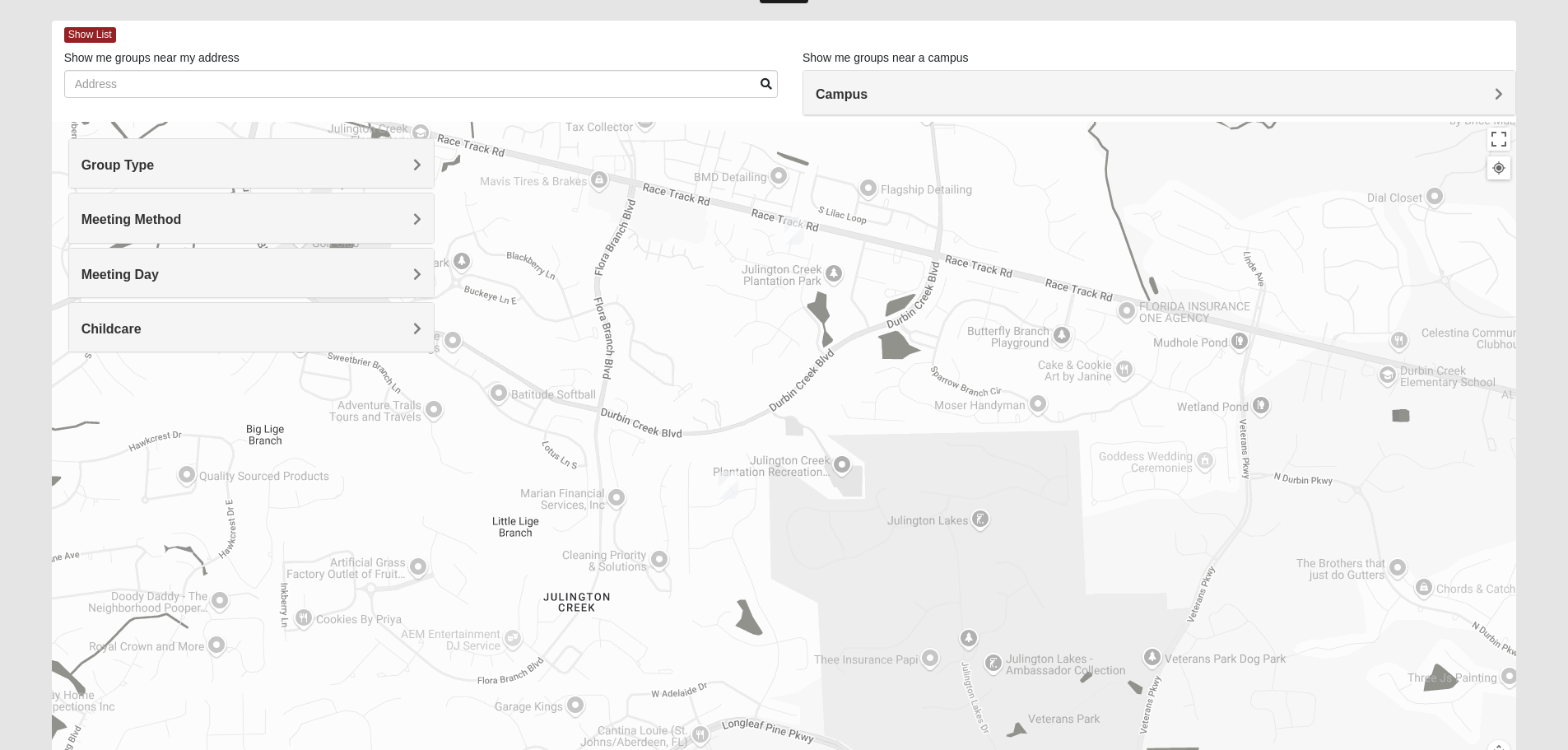
click at [726, 486] on img "Mens Mathai 32259" at bounding box center [728, 485] width 33 height 40
click at [678, 511] on div "Mens [PERSON_NAME] 32259 [DATE] PM Men Only In Person No Childcare Learn More" at bounding box center [785, 451] width 1466 height 659
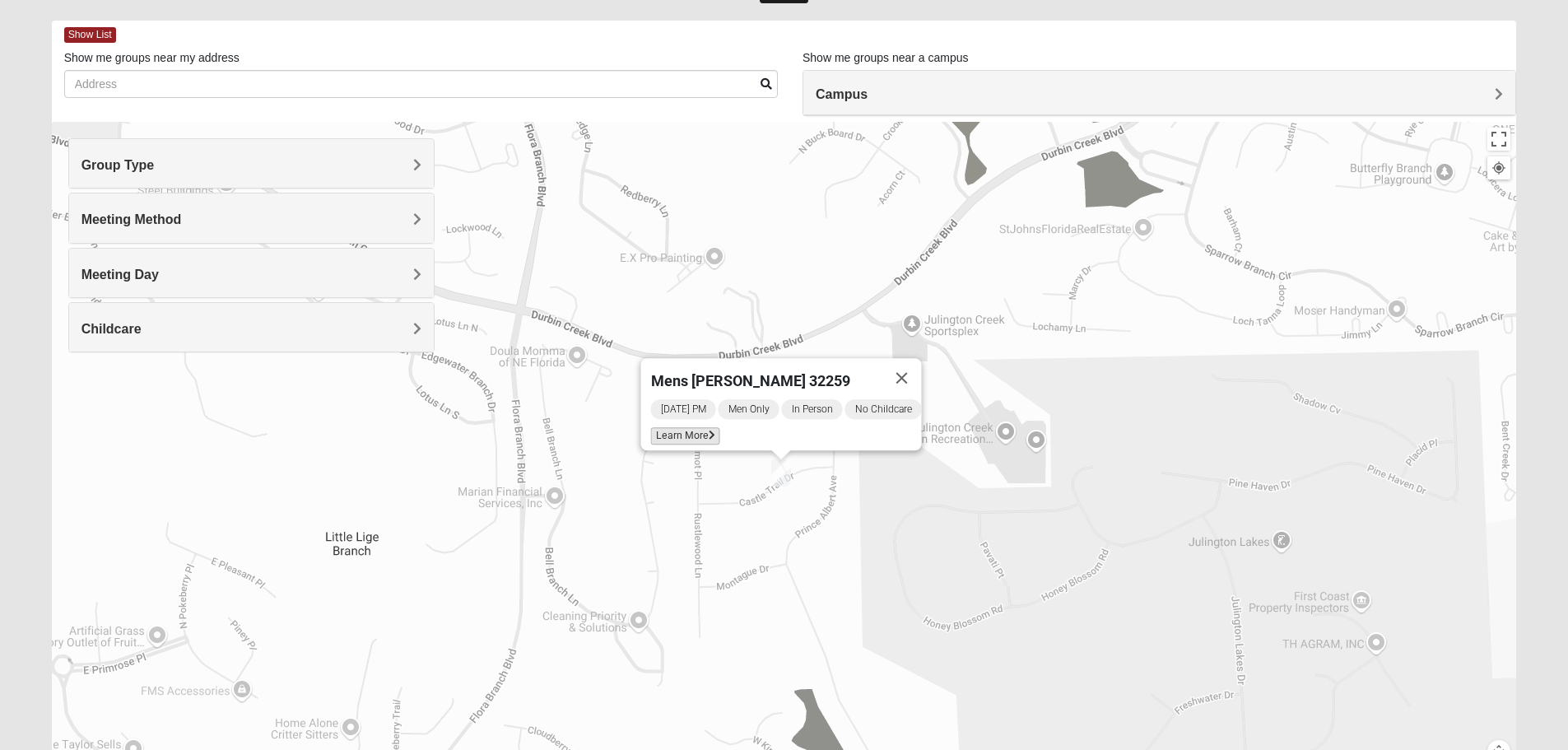
click at [668, 428] on span "Learn More" at bounding box center [685, 435] width 69 height 17
